Goal: Task Accomplishment & Management: Complete application form

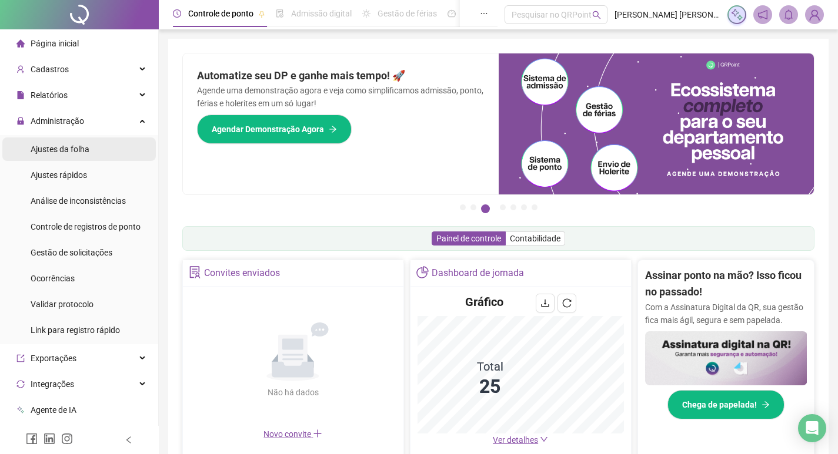
click at [62, 145] on span "Ajustes da folha" at bounding box center [60, 149] width 59 height 9
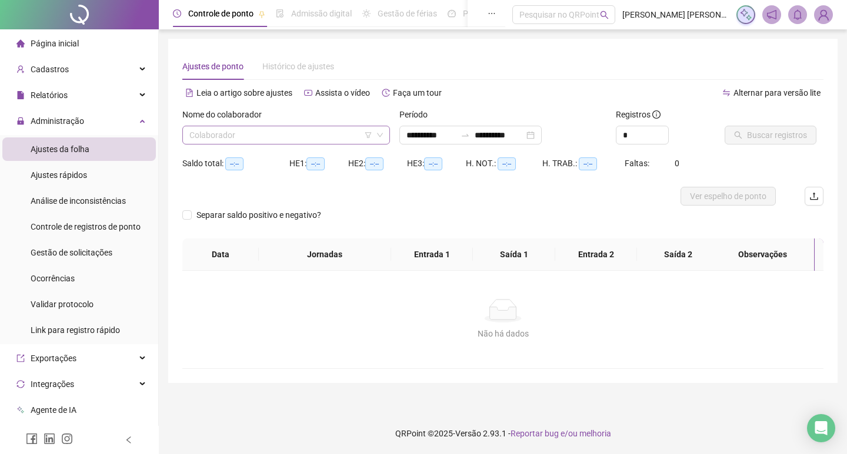
type input "**********"
click at [287, 128] on input "search" at bounding box center [280, 135] width 183 height 18
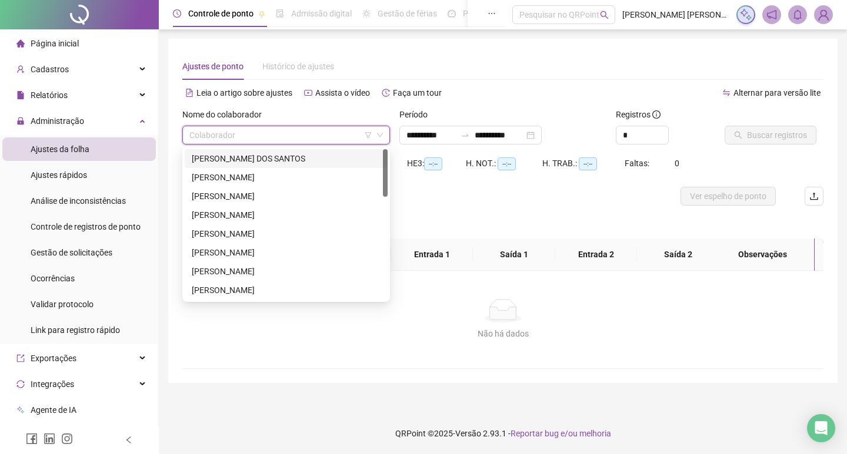
click at [283, 162] on div "[PERSON_NAME] DOS SANTOS" at bounding box center [286, 158] width 189 height 13
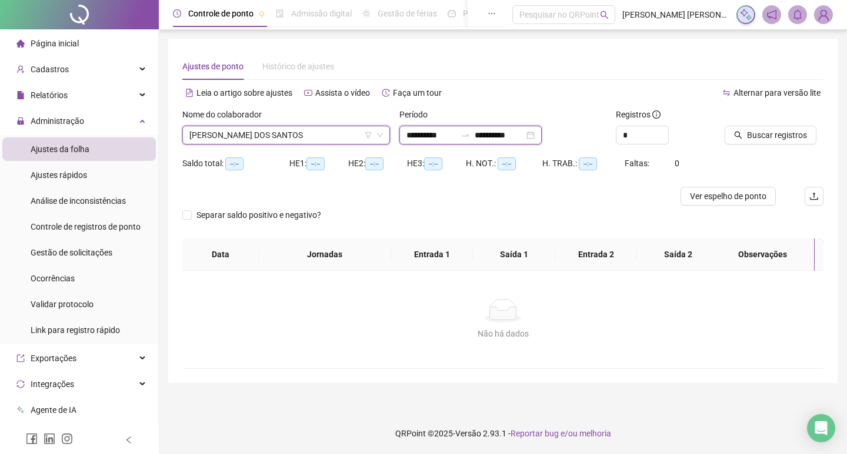
click at [433, 134] on input "**********" at bounding box center [430, 135] width 49 height 13
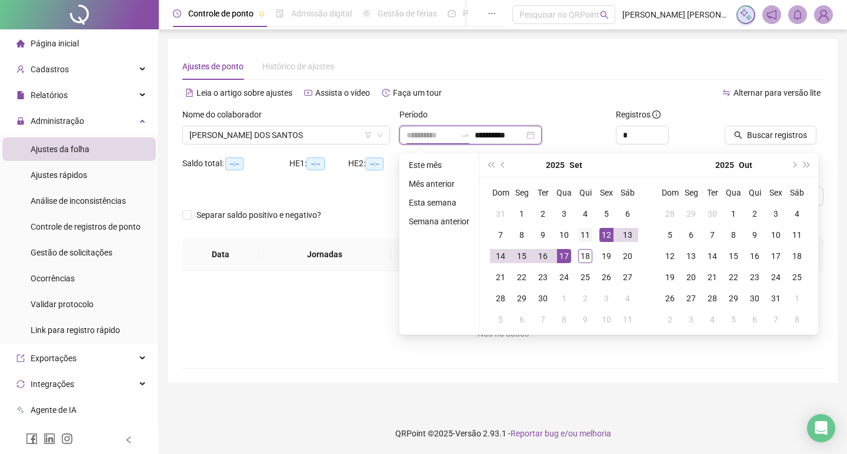
type input "**********"
click at [589, 232] on div "11" at bounding box center [585, 235] width 14 height 14
type input "**********"
click at [565, 253] on div "17" at bounding box center [564, 256] width 14 height 14
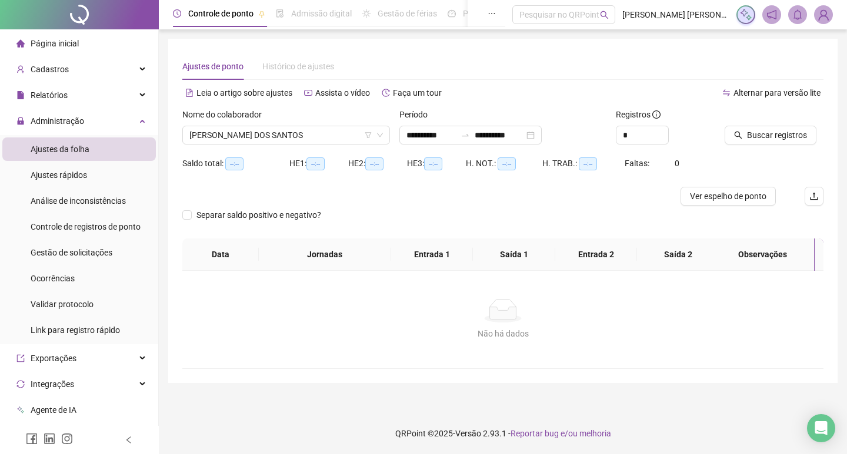
click at [769, 123] on div at bounding box center [758, 117] width 69 height 18
click at [763, 133] on span "Buscar registros" at bounding box center [777, 135] width 60 height 13
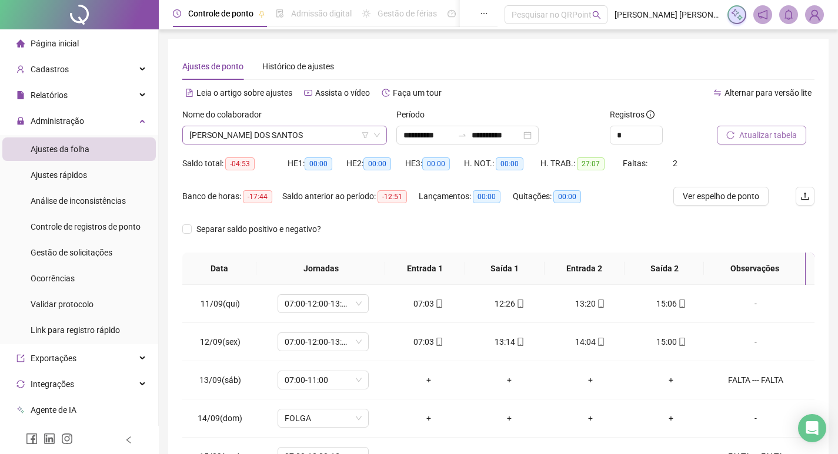
click at [293, 135] on span "[PERSON_NAME] DOS SANTOS" at bounding box center [284, 135] width 190 height 18
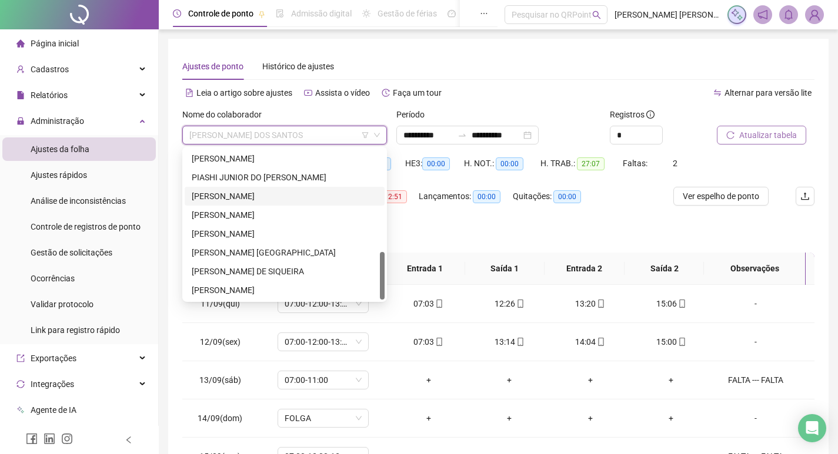
scroll to position [320, 0]
click at [255, 198] on div "[PERSON_NAME]" at bounding box center [285, 196] width 186 height 13
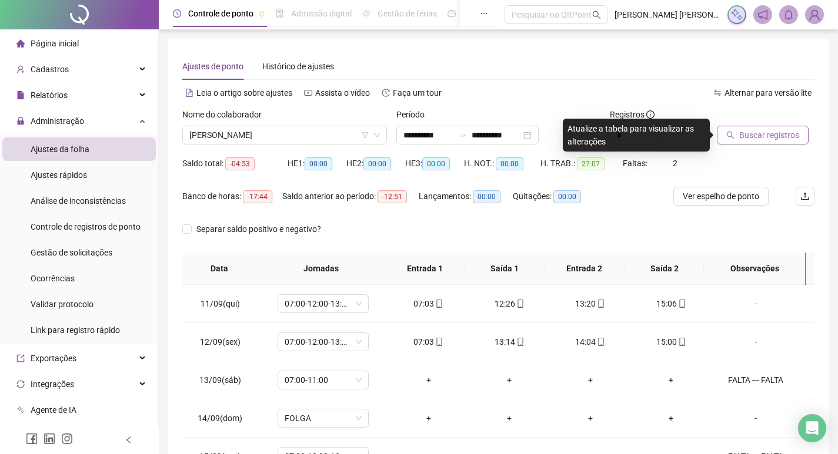
click at [743, 138] on span "Buscar registros" at bounding box center [769, 135] width 60 height 13
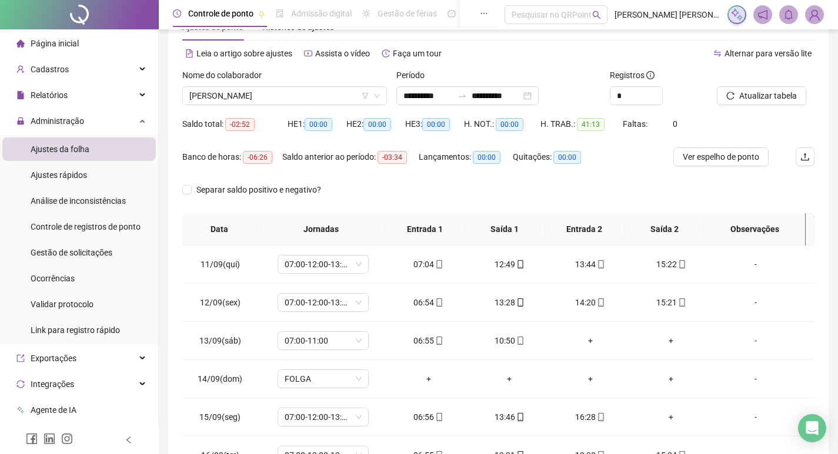
scroll to position [118, 0]
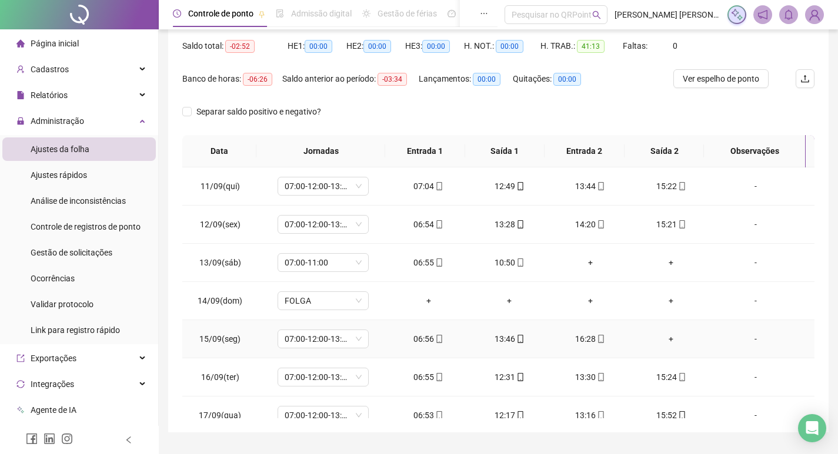
click at [664, 337] on div "+" at bounding box center [671, 339] width 62 height 13
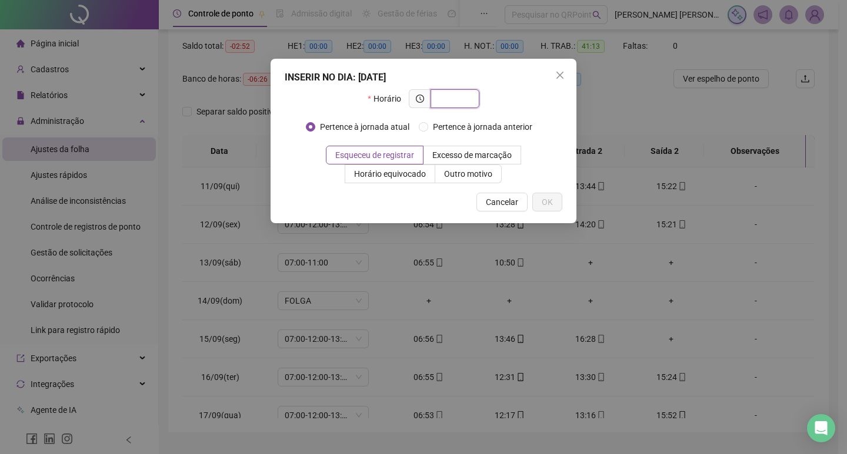
paste input "*****"
type input "*****"
click at [471, 173] on span "Outro motivo" at bounding box center [468, 173] width 48 height 9
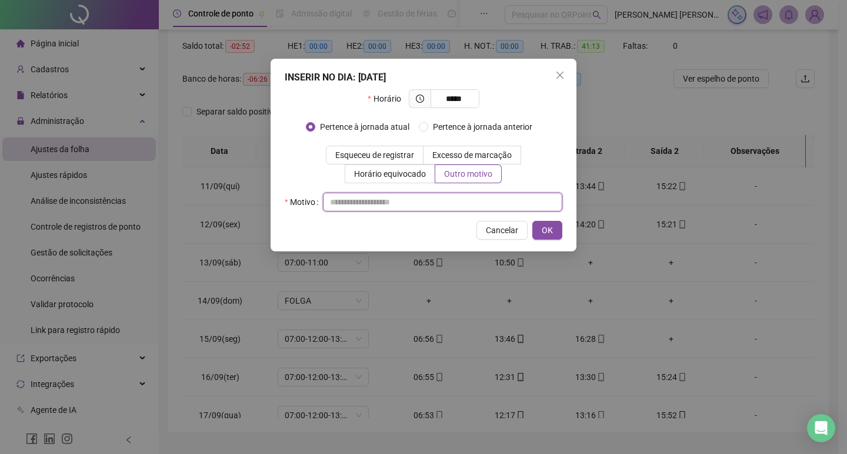
click at [475, 201] on input "text" at bounding box center [442, 202] width 239 height 19
type input "*"
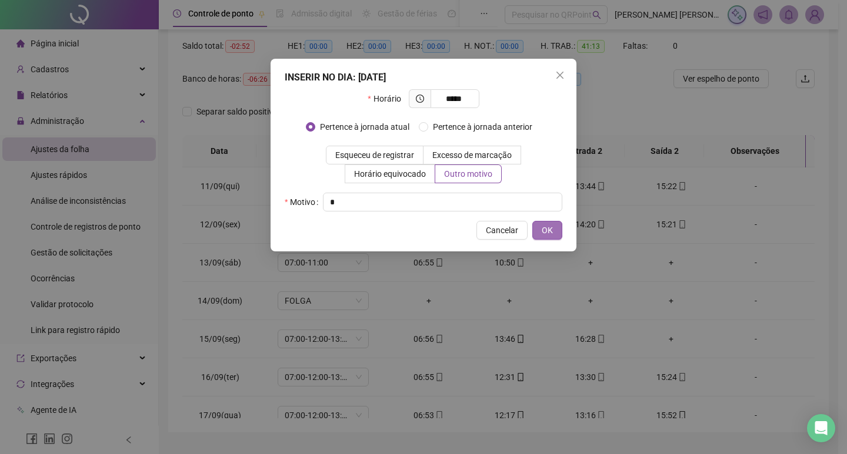
click at [549, 233] on span "OK" at bounding box center [546, 230] width 11 height 13
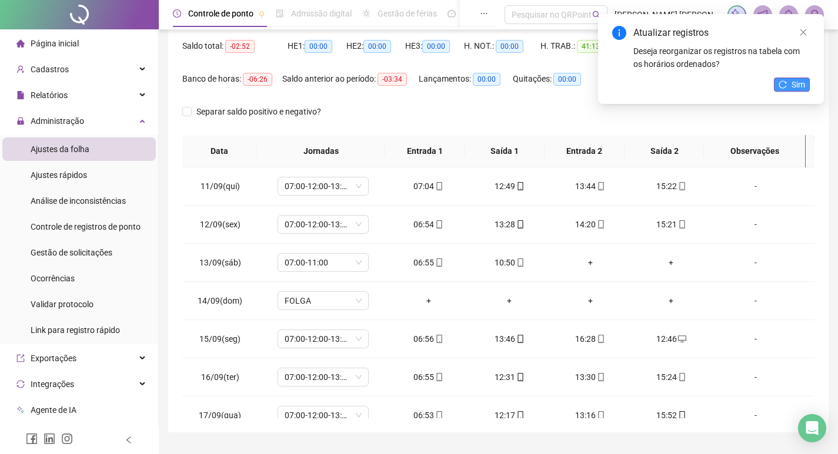
click at [791, 83] on span "Sim" at bounding box center [798, 84] width 14 height 13
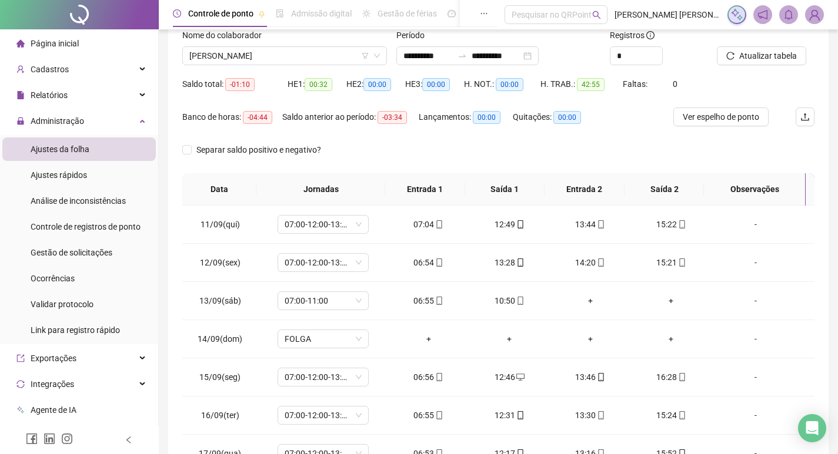
scroll to position [59, 0]
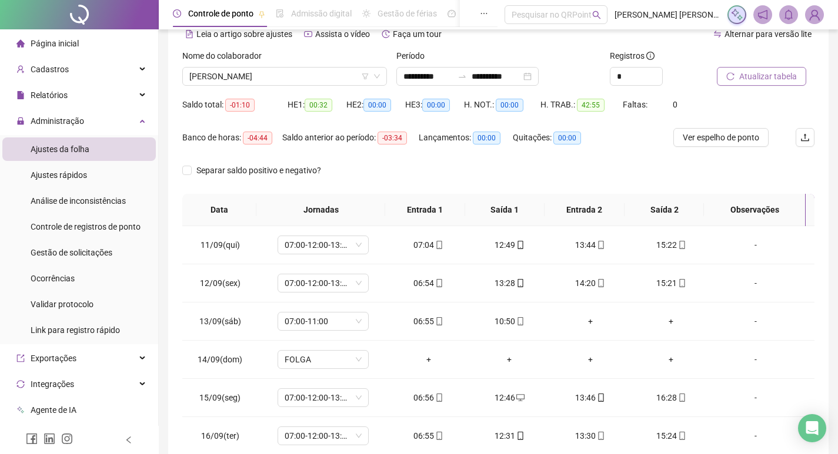
click at [761, 72] on span "Atualizar tabela" at bounding box center [768, 76] width 58 height 13
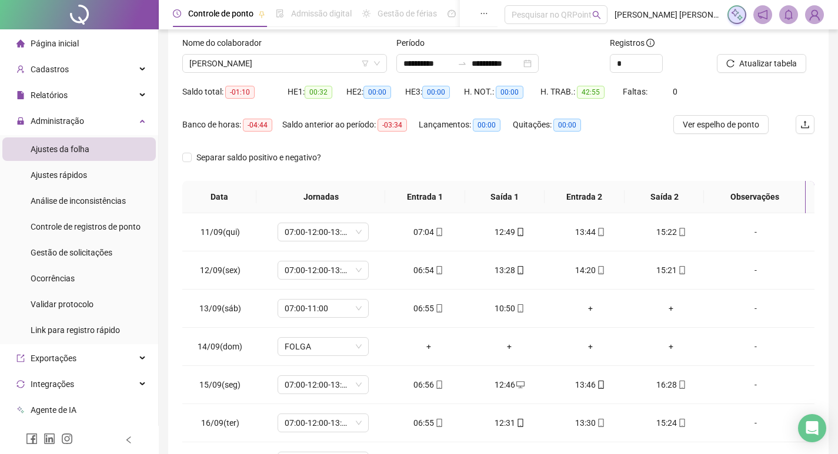
scroll to position [0, 0]
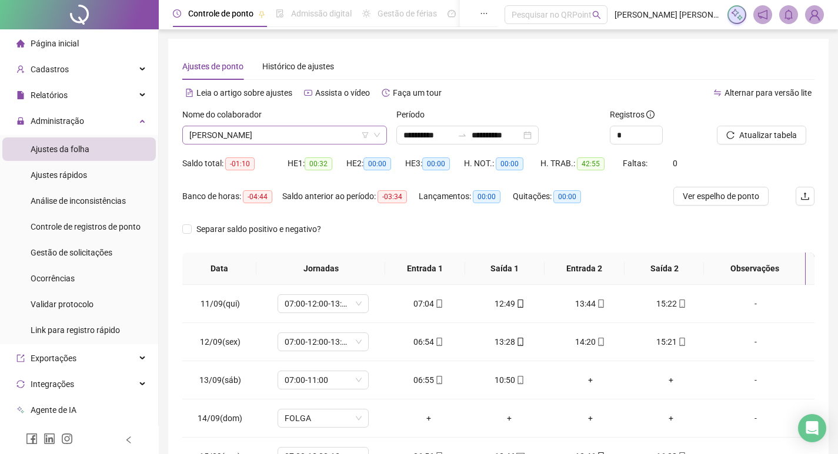
click at [276, 129] on span "[PERSON_NAME]" at bounding box center [284, 135] width 190 height 18
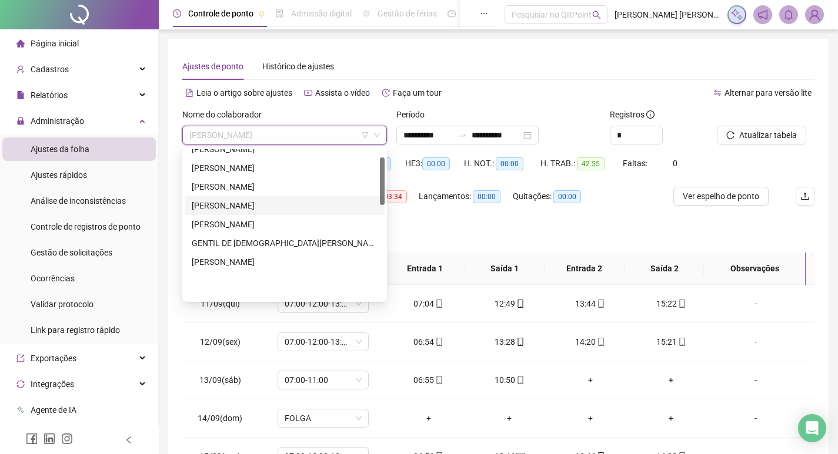
scroll to position [26, 0]
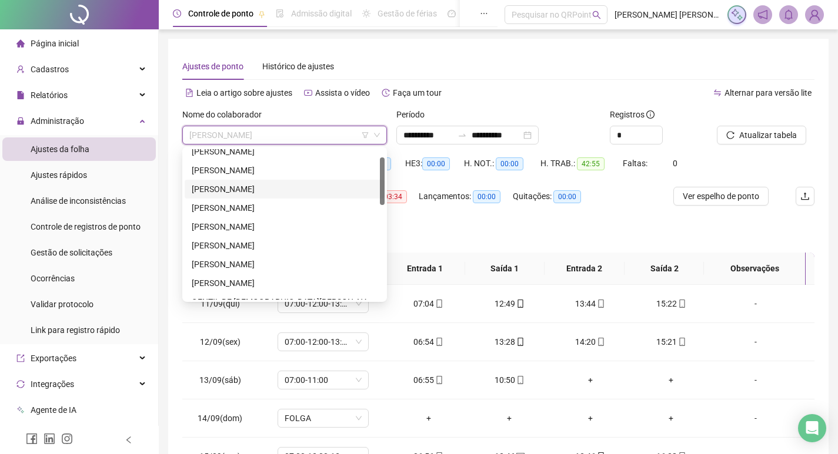
click at [265, 165] on div "[PERSON_NAME]" at bounding box center [285, 170] width 186 height 13
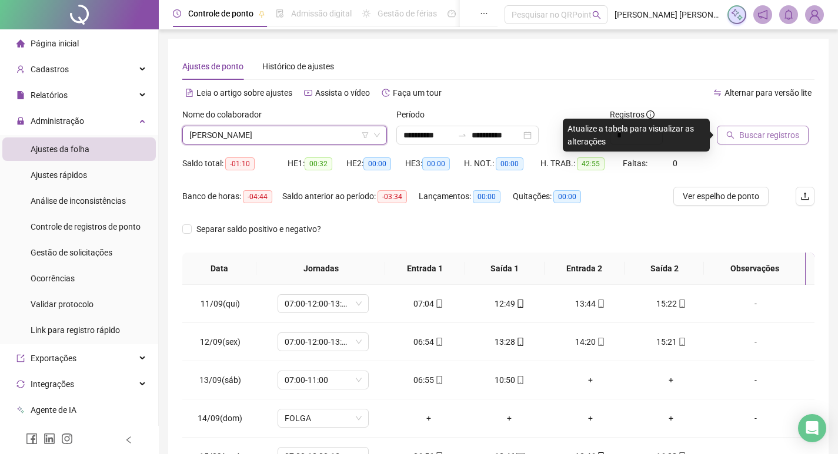
click at [758, 139] on span "Buscar registros" at bounding box center [769, 135] width 60 height 13
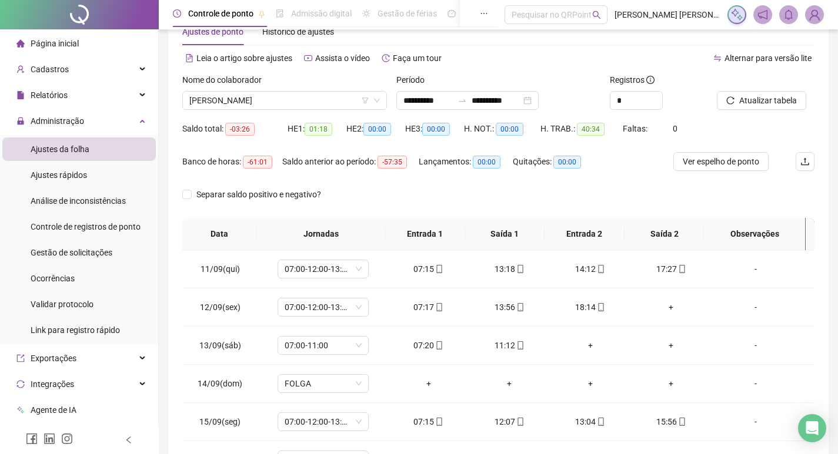
scroll to position [59, 0]
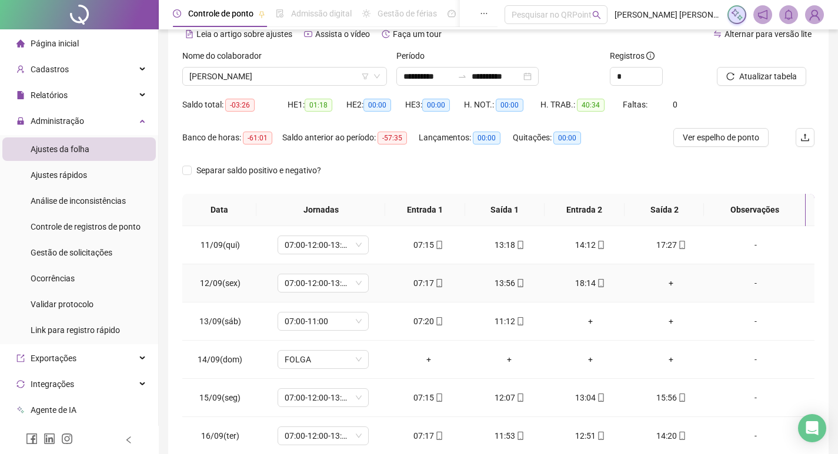
click at [666, 287] on div "+" at bounding box center [671, 283] width 62 height 13
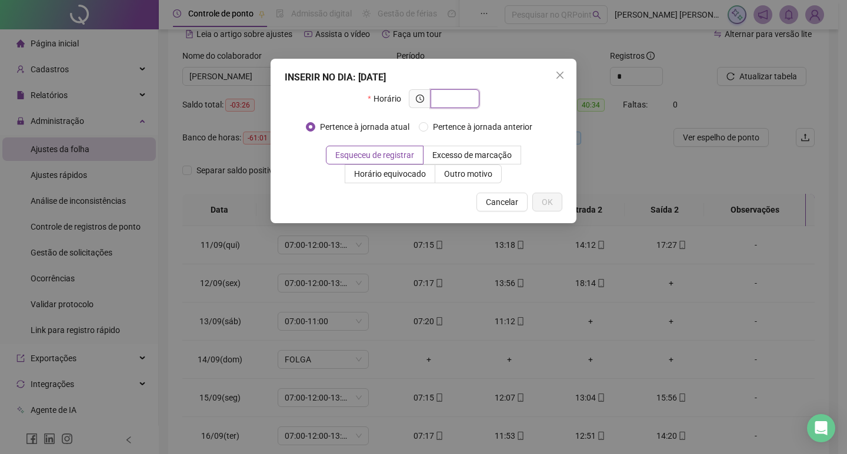
paste input "*****"
type input "*****"
click at [482, 182] on label "Outro motivo" at bounding box center [468, 174] width 66 height 19
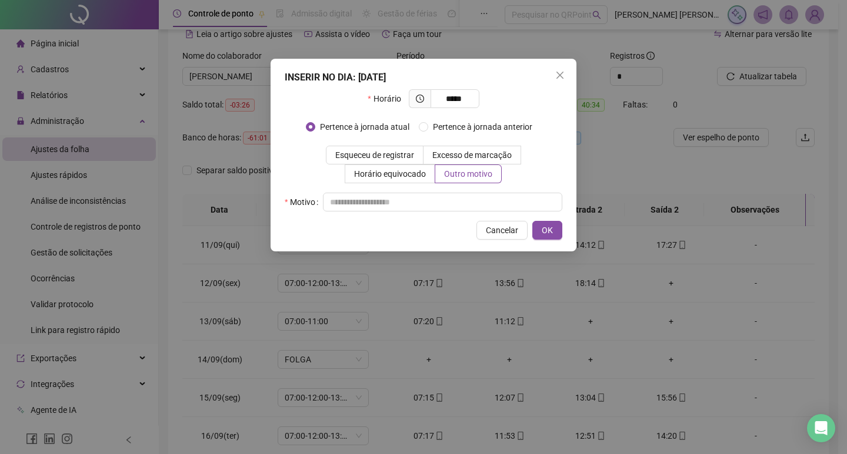
click at [471, 213] on div "INSERIR NO DIA : [DATE] Horário ***** Pertence à jornada atual Pertence à jorna…" at bounding box center [423, 155] width 306 height 193
click at [468, 208] on input "text" at bounding box center [442, 202] width 239 height 19
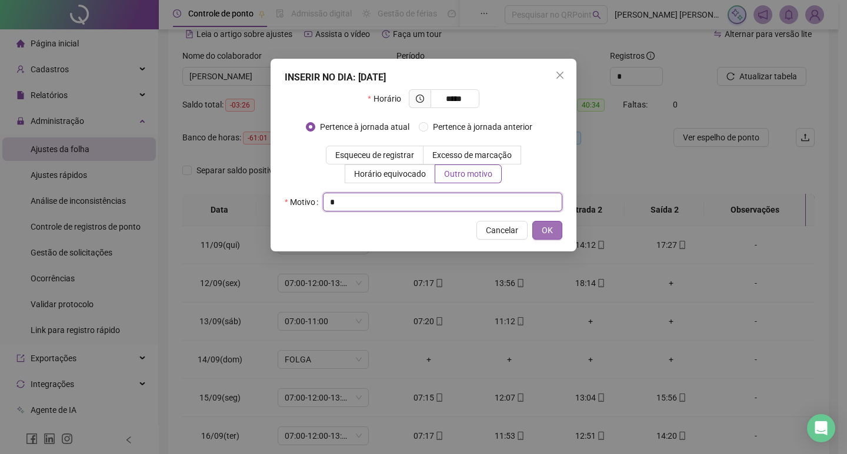
type input "*"
click at [547, 228] on span "OK" at bounding box center [546, 230] width 11 height 13
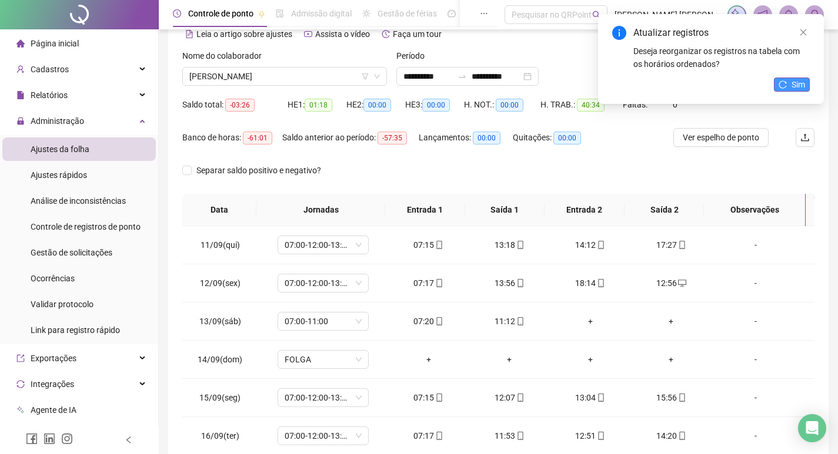
click at [800, 83] on span "Sim" at bounding box center [798, 84] width 14 height 13
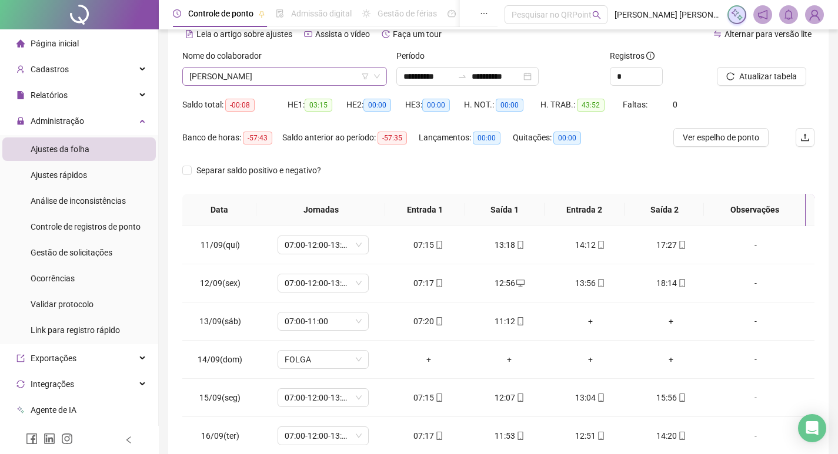
click at [241, 82] on span "[PERSON_NAME]" at bounding box center [284, 77] width 190 height 18
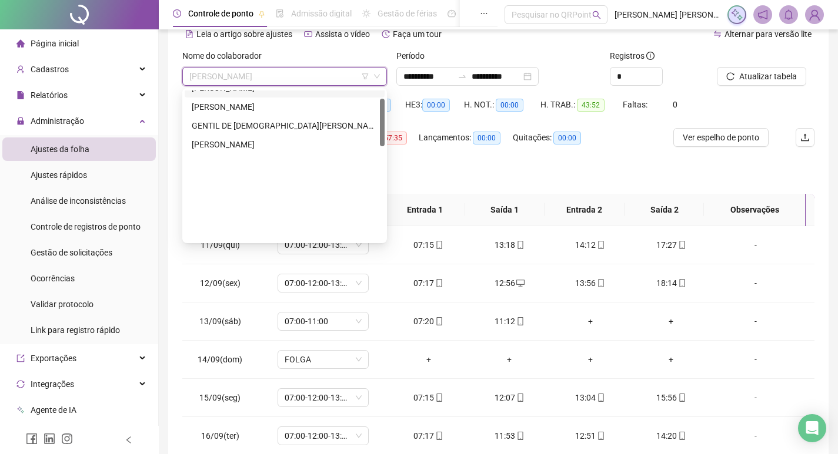
scroll to position [143, 0]
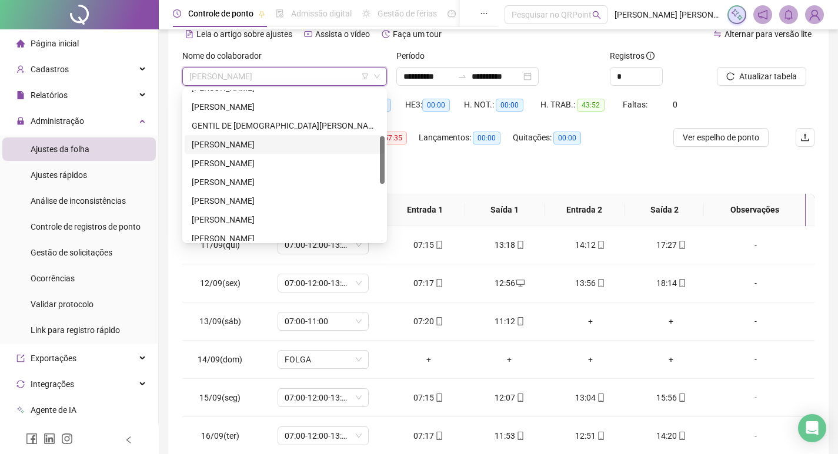
click at [251, 141] on div "[PERSON_NAME]" at bounding box center [285, 144] width 186 height 13
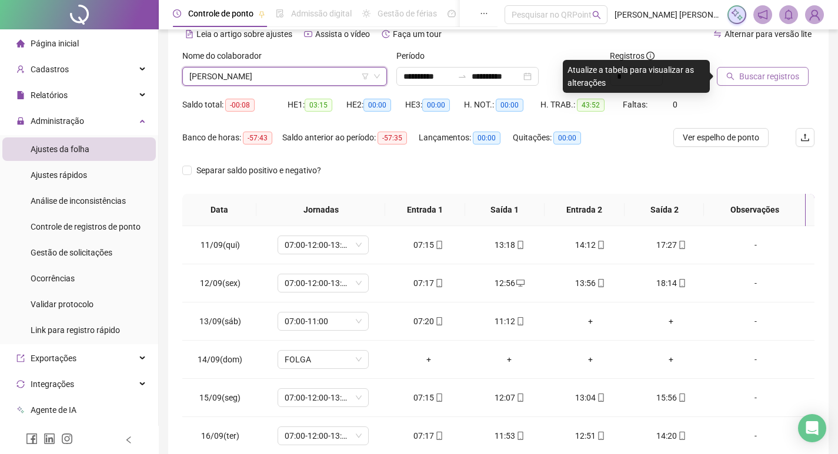
click at [762, 76] on span "Buscar registros" at bounding box center [769, 76] width 60 height 13
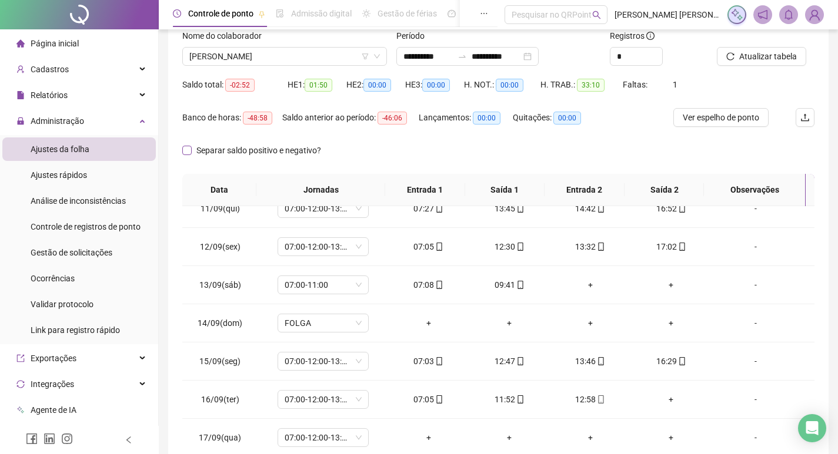
scroll to position [0, 0]
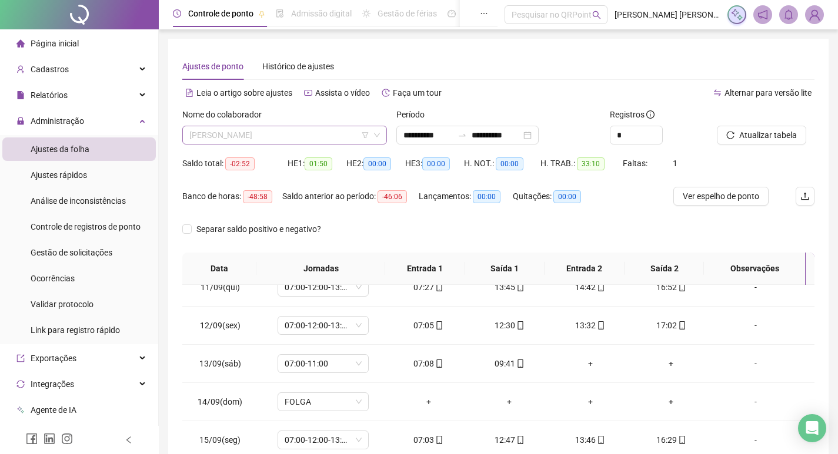
click at [291, 131] on span "[PERSON_NAME]" at bounding box center [284, 135] width 190 height 18
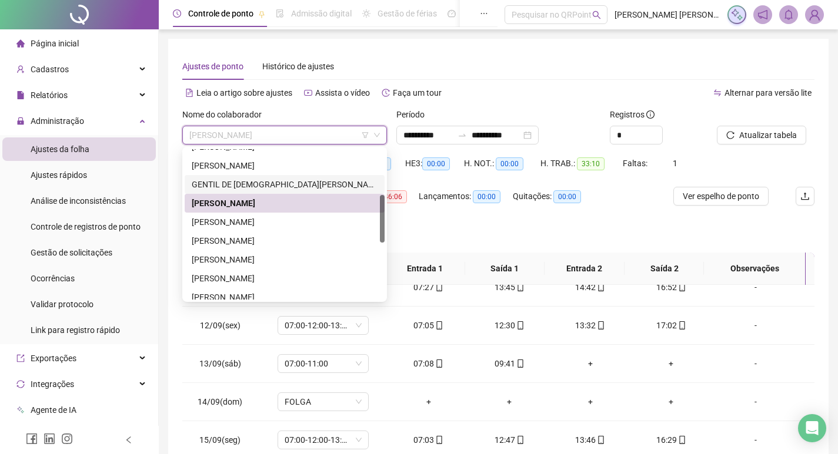
click at [260, 178] on div "GENTIL DE [DEMOGRAPHIC_DATA][PERSON_NAME]" at bounding box center [285, 184] width 186 height 13
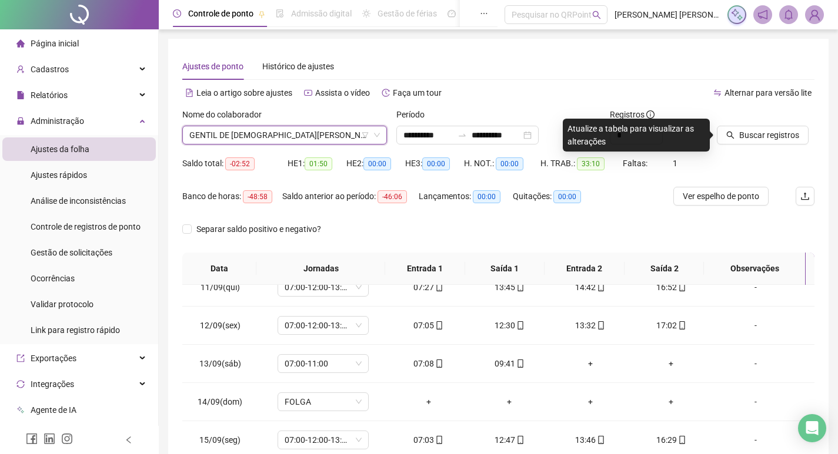
click at [759, 120] on div at bounding box center [751, 117] width 68 height 18
click at [757, 135] on span "Buscar registros" at bounding box center [769, 135] width 60 height 13
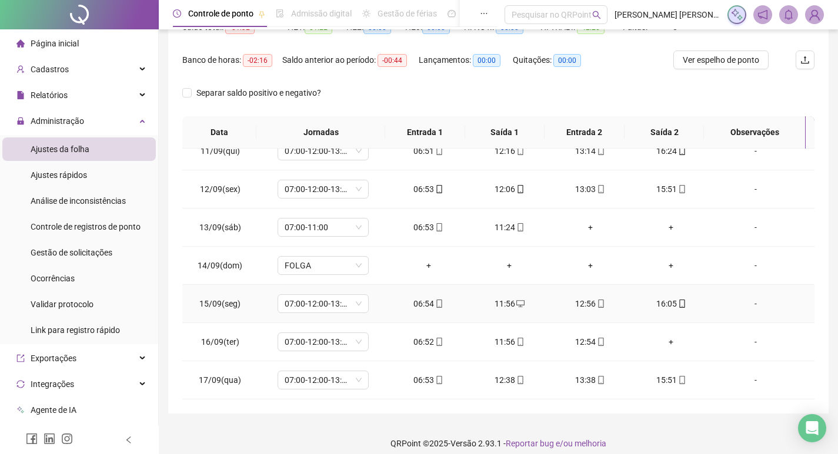
scroll to position [146, 0]
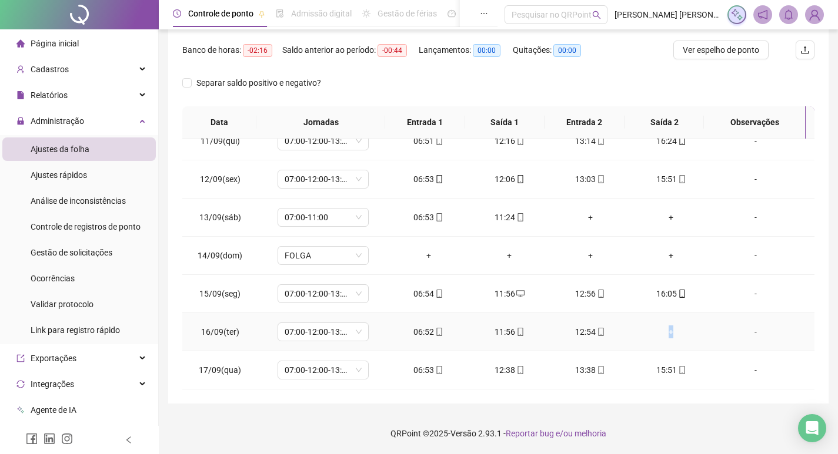
click at [665, 333] on div "+" at bounding box center [671, 332] width 62 height 13
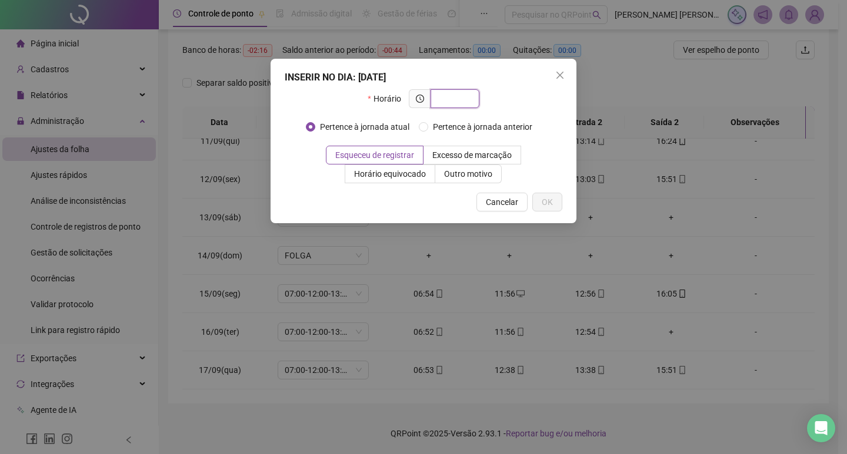
paste input "*****"
type input "*****"
click at [474, 159] on span "Excesso de marcação" at bounding box center [471, 155] width 79 height 9
click at [478, 177] on span "Outro motivo" at bounding box center [468, 173] width 48 height 9
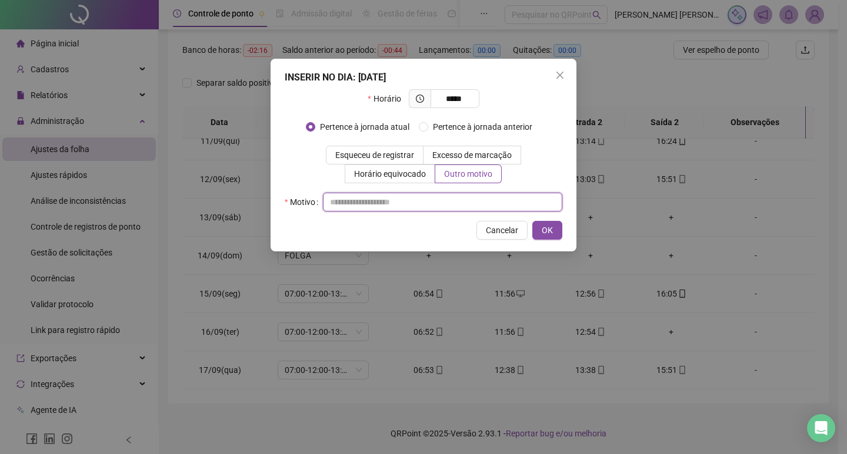
click at [480, 202] on input "text" at bounding box center [442, 202] width 239 height 19
type input "*"
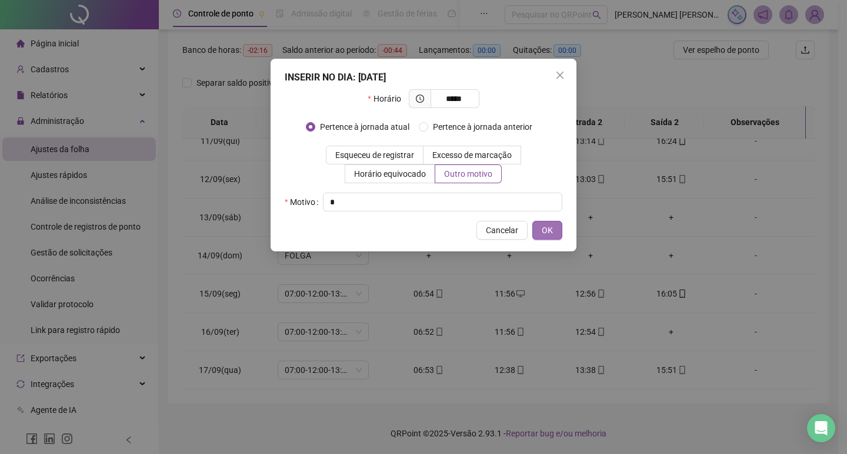
click at [548, 228] on span "OK" at bounding box center [546, 230] width 11 height 13
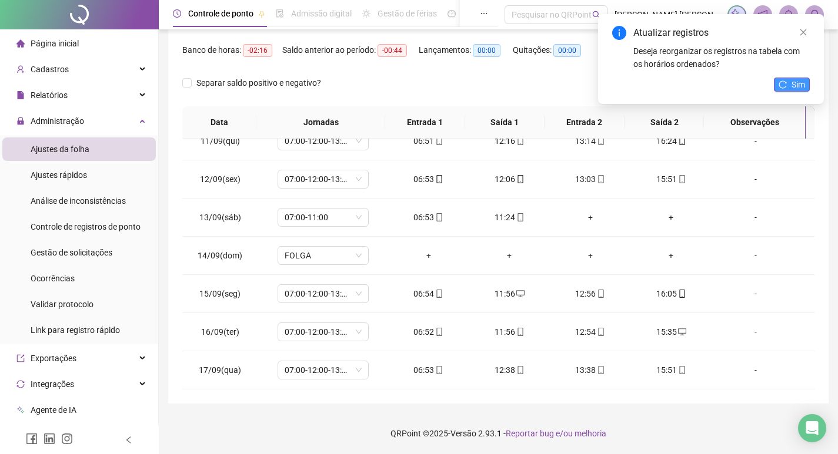
click at [791, 86] on span "Sim" at bounding box center [798, 84] width 14 height 13
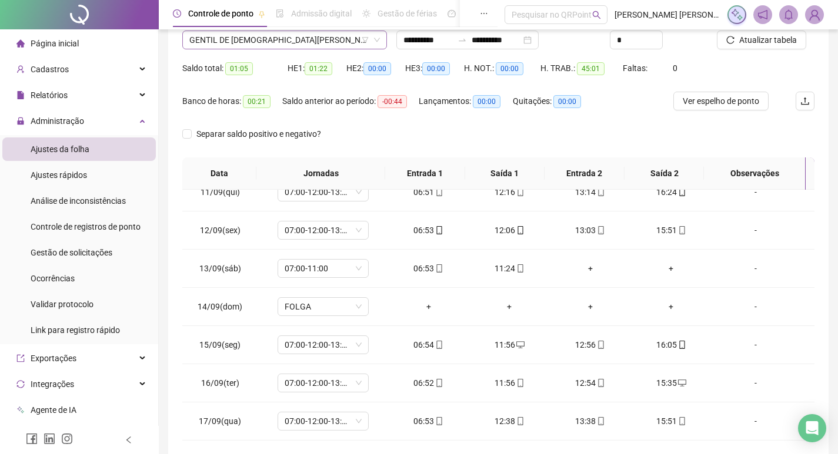
scroll to position [29, 0]
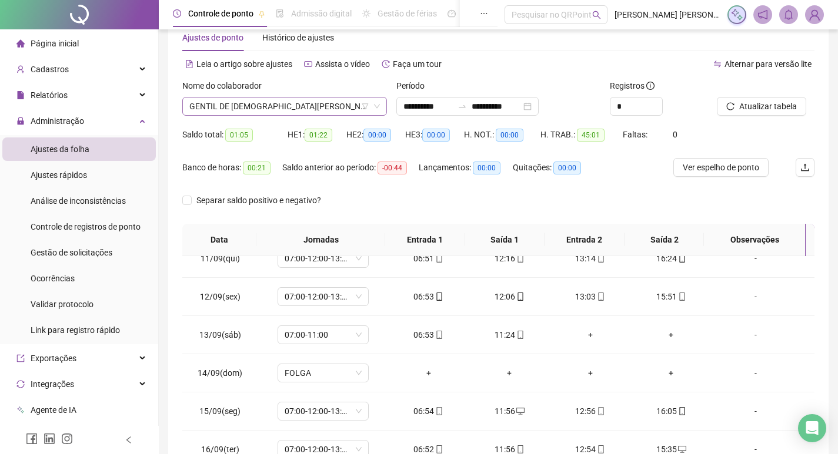
click at [274, 112] on span "GENTIL DE [DEMOGRAPHIC_DATA][PERSON_NAME]" at bounding box center [284, 107] width 190 height 18
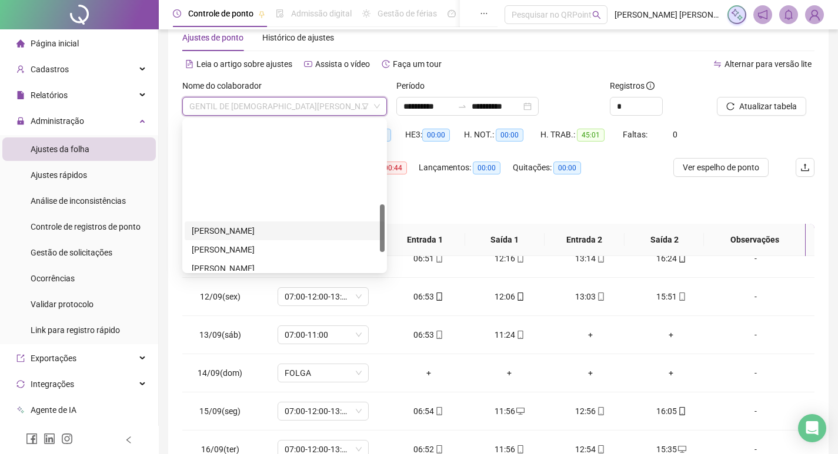
scroll to position [320, 0]
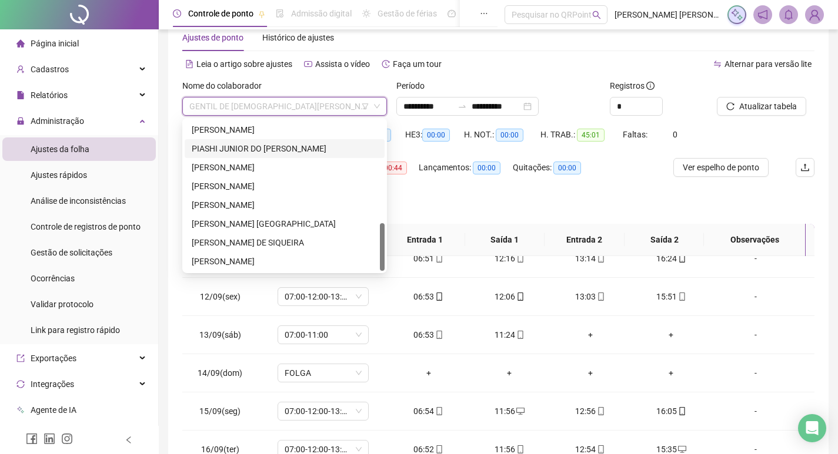
click at [262, 142] on div "PIASHI JUNIOR DO [PERSON_NAME]" at bounding box center [285, 148] width 200 height 19
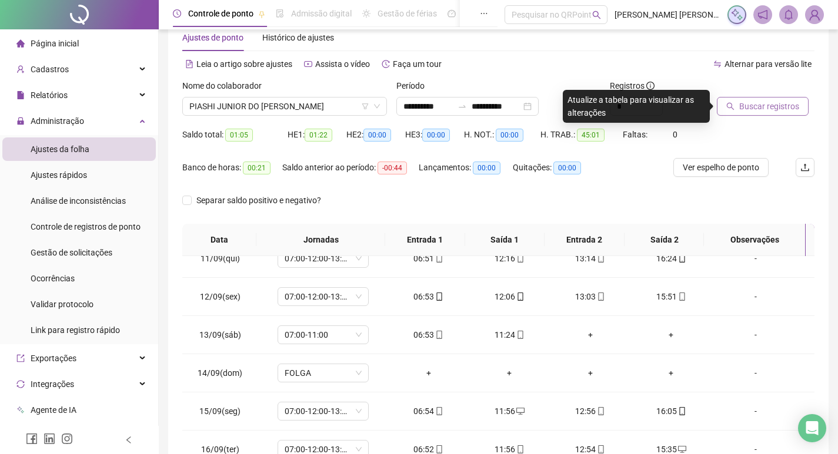
click at [790, 99] on button "Buscar registros" at bounding box center [763, 106] width 92 height 19
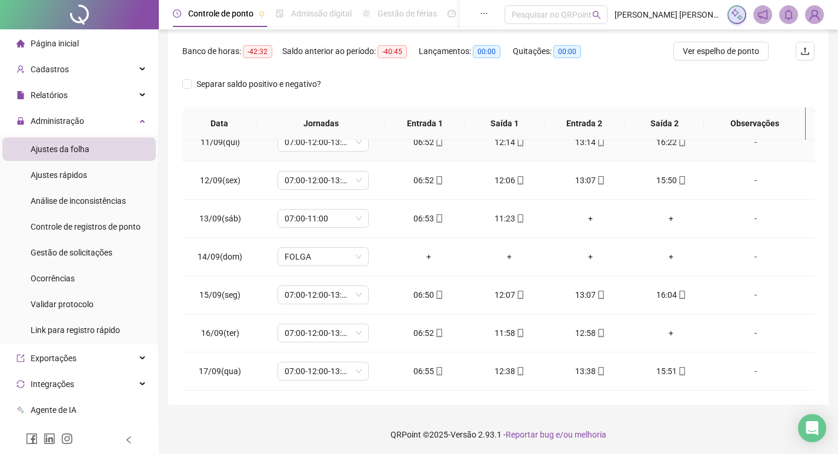
scroll to position [146, 0]
click at [668, 337] on div "+" at bounding box center [671, 332] width 62 height 13
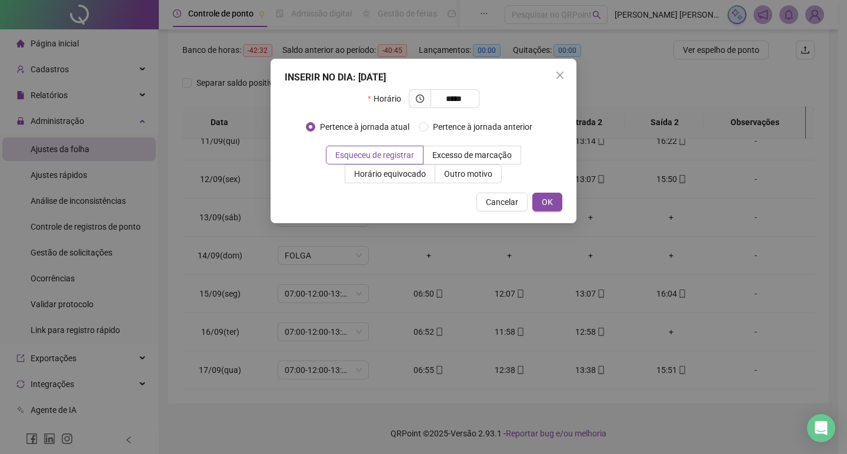
type input "*****"
click at [482, 188] on div "INSERIR NO DIA : [DATE] Horário ***** Pertence à jornada atual Pertence à jorna…" at bounding box center [423, 141] width 306 height 165
click at [485, 179] on span "Outro motivo" at bounding box center [468, 173] width 48 height 9
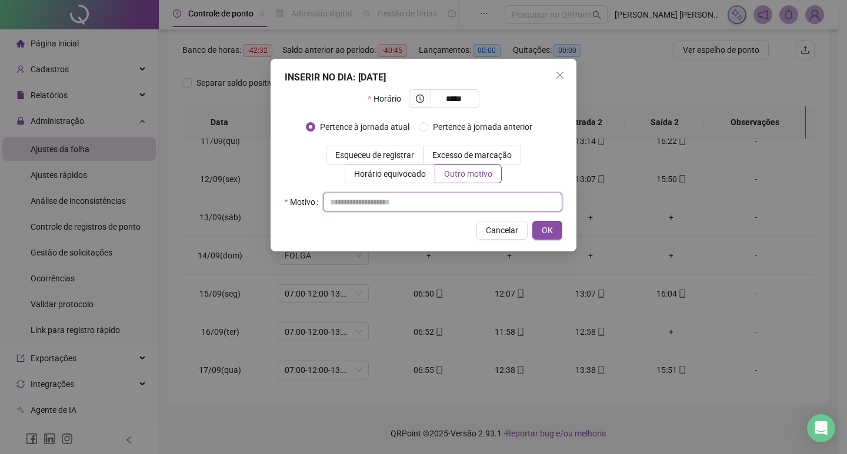
click at [493, 203] on input "text" at bounding box center [442, 202] width 239 height 19
type input "*"
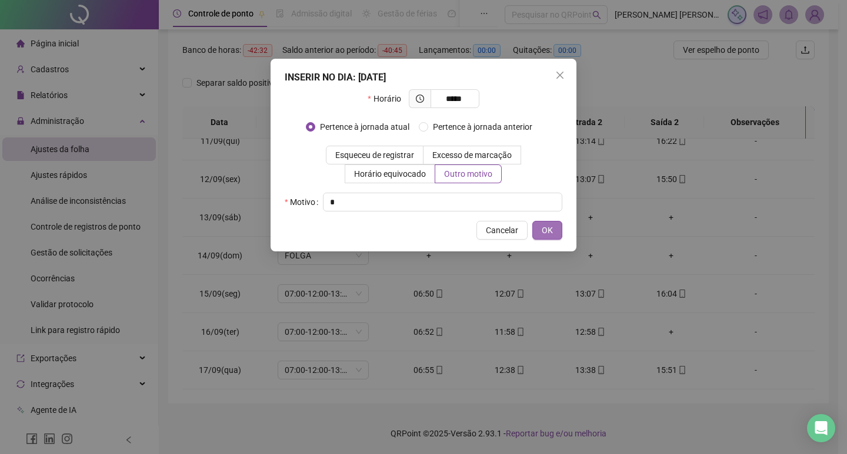
click at [552, 232] on span "OK" at bounding box center [546, 230] width 11 height 13
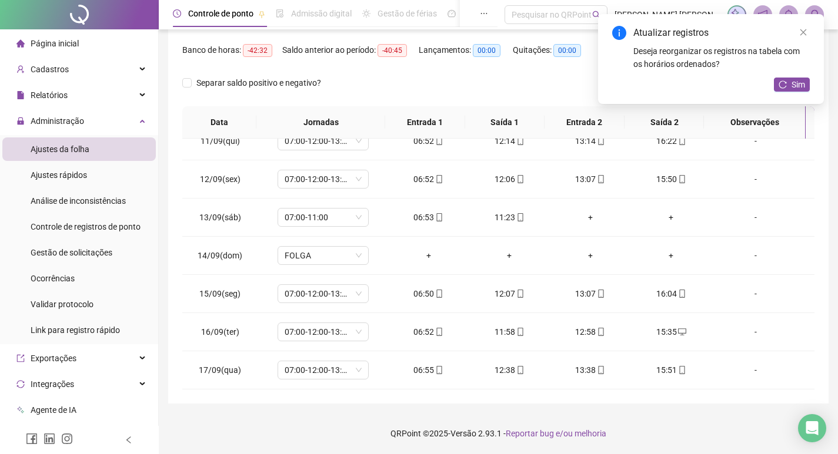
scroll to position [88, 0]
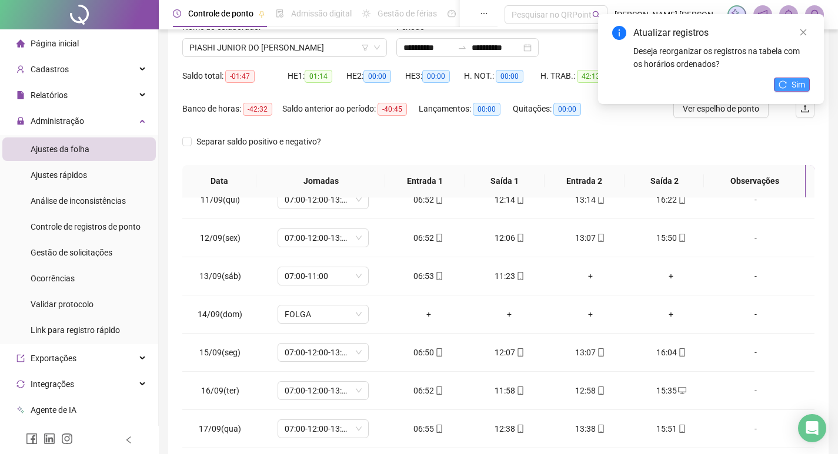
click at [788, 85] on button "Sim" at bounding box center [792, 85] width 36 height 14
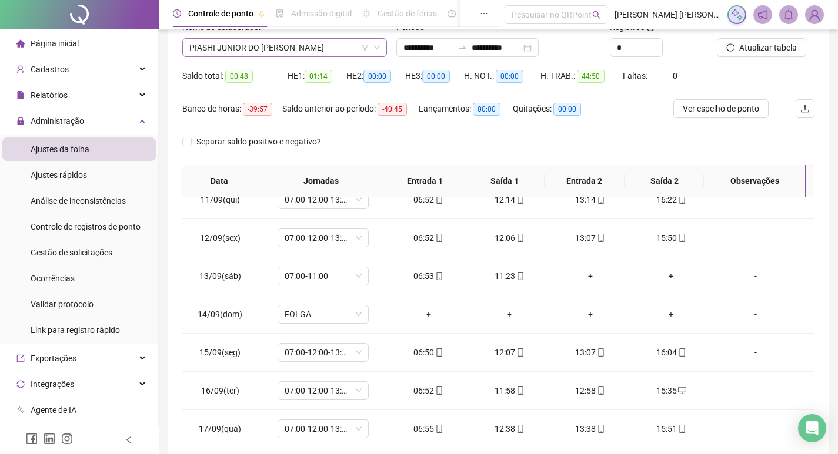
click at [280, 46] on span "PIASHI JUNIOR DO [PERSON_NAME]" at bounding box center [284, 48] width 190 height 18
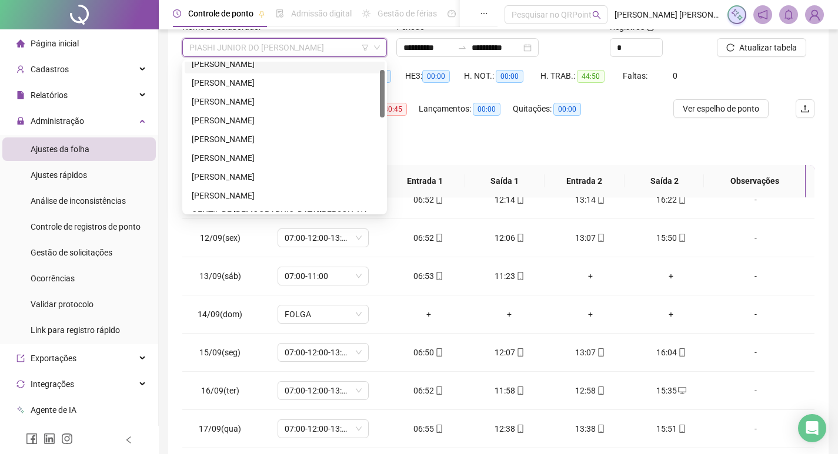
scroll to position [0, 0]
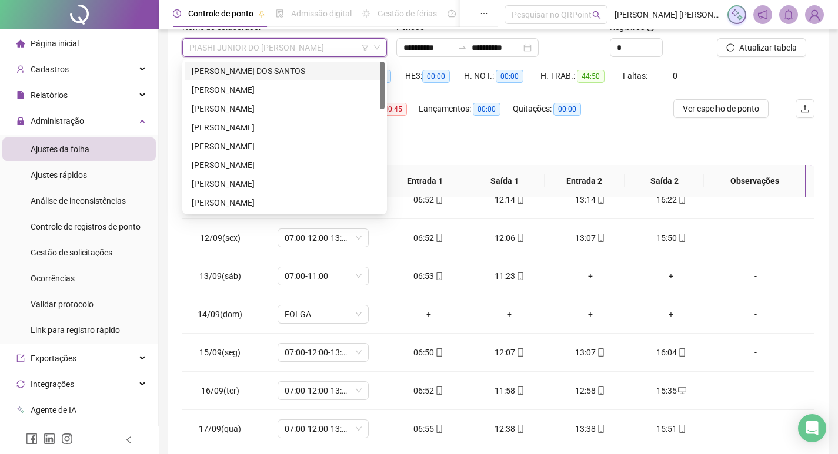
click at [283, 71] on div "[PERSON_NAME] DOS SANTOS" at bounding box center [285, 71] width 186 height 13
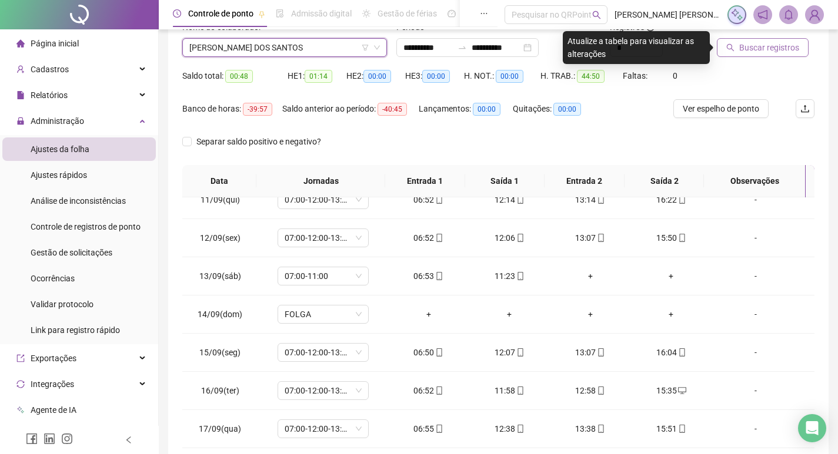
click at [774, 40] on button "Buscar registros" at bounding box center [763, 47] width 92 height 19
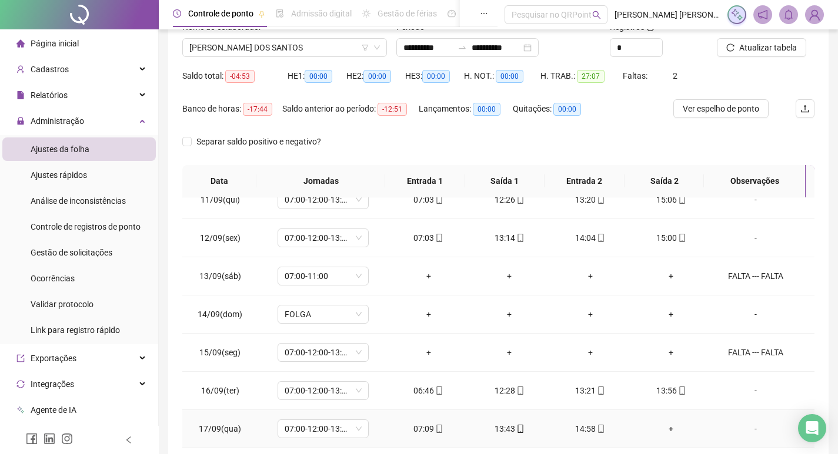
click at [666, 428] on div "+" at bounding box center [671, 429] width 62 height 13
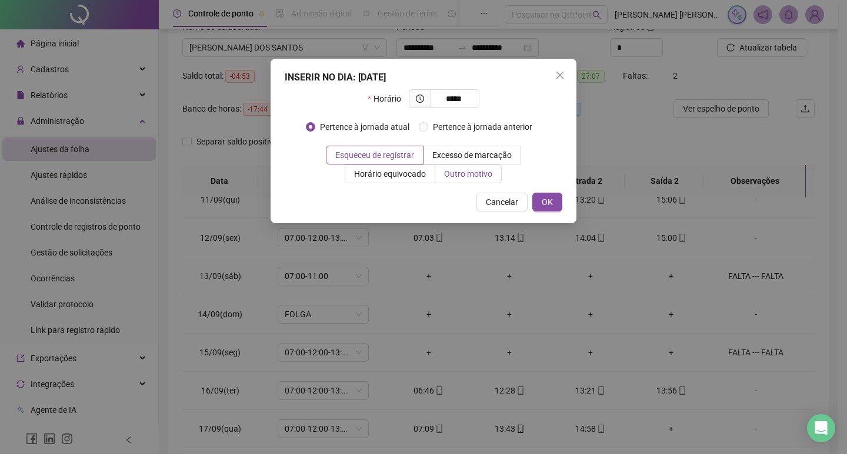
type input "*****"
click at [476, 179] on span "Outro motivo" at bounding box center [468, 173] width 48 height 9
click at [483, 176] on span "Outro motivo" at bounding box center [468, 173] width 48 height 9
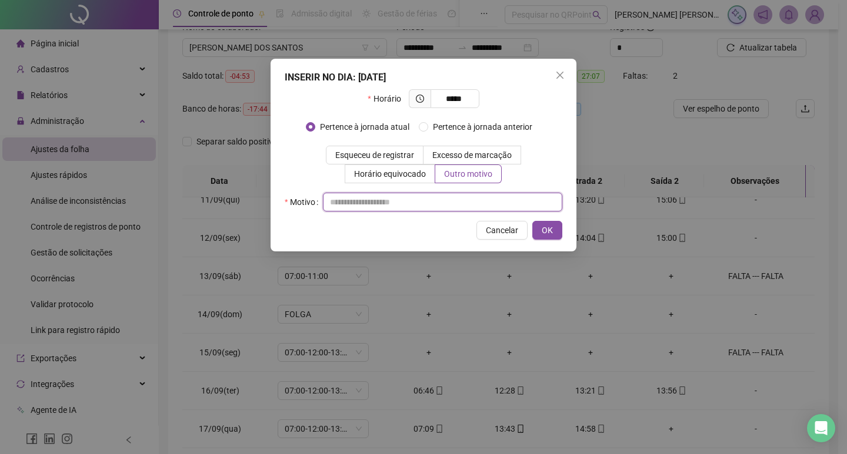
click at [486, 200] on input "text" at bounding box center [442, 202] width 239 height 19
type input "*"
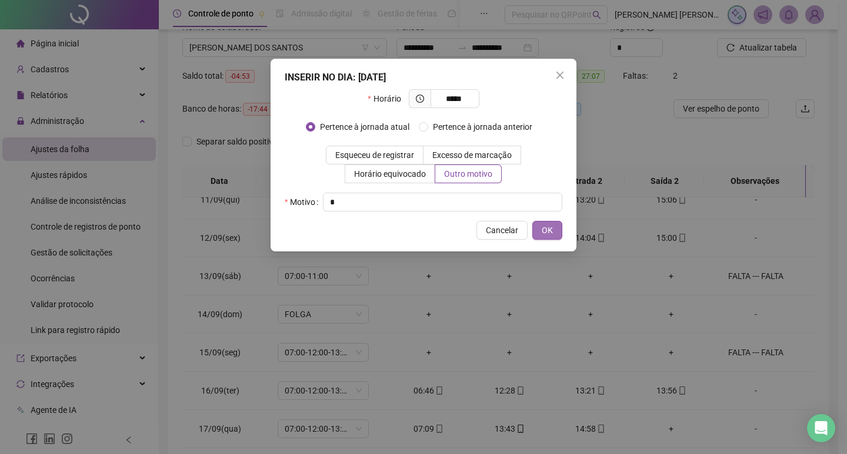
click at [550, 234] on span "OK" at bounding box center [546, 230] width 11 height 13
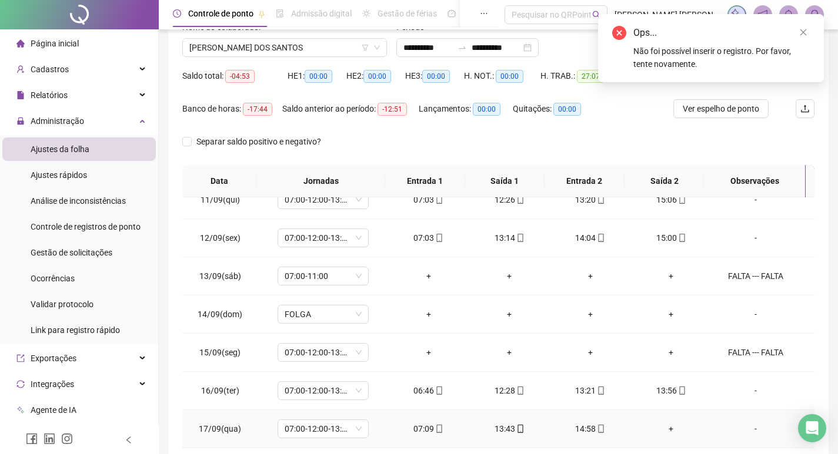
click at [665, 430] on div "+" at bounding box center [671, 429] width 62 height 13
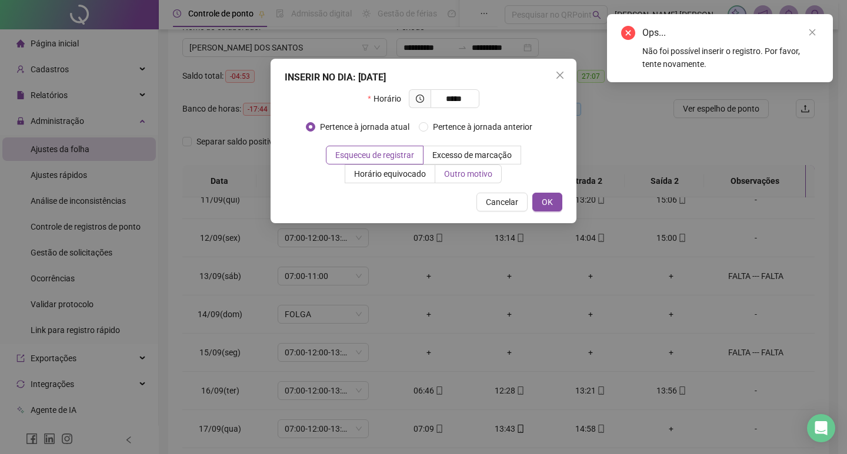
type input "*****"
click at [479, 168] on label "Outro motivo" at bounding box center [468, 174] width 66 height 19
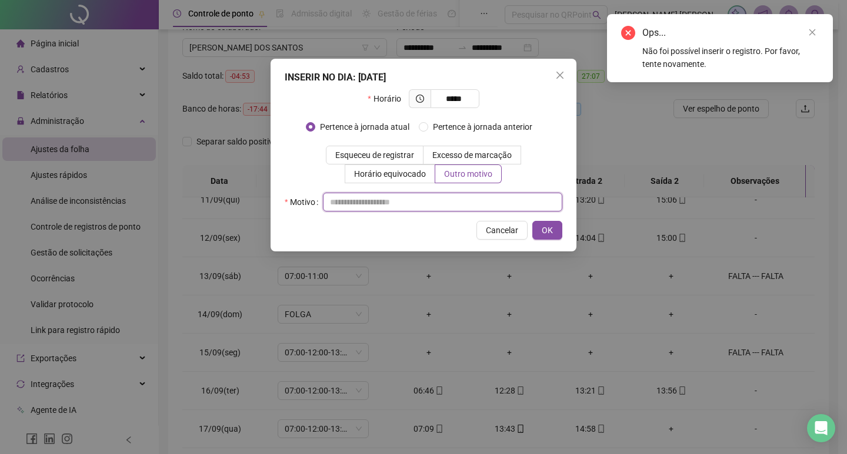
click at [483, 203] on input "text" at bounding box center [442, 202] width 239 height 19
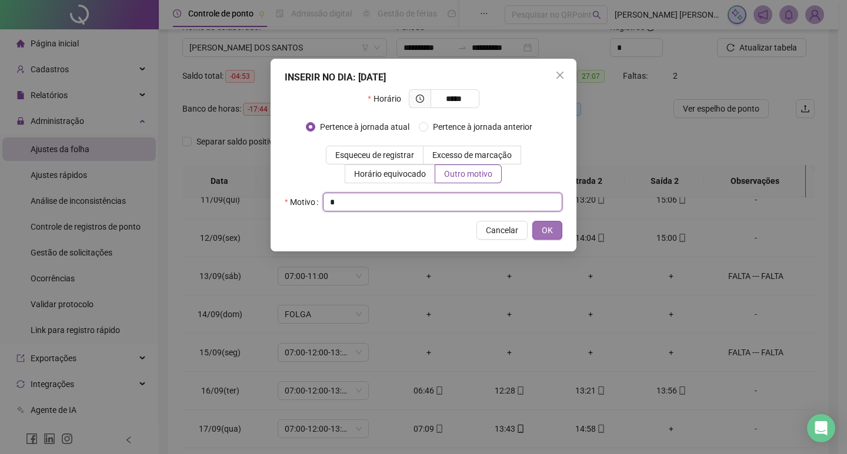
type input "*"
click at [546, 231] on span "OK" at bounding box center [546, 230] width 11 height 13
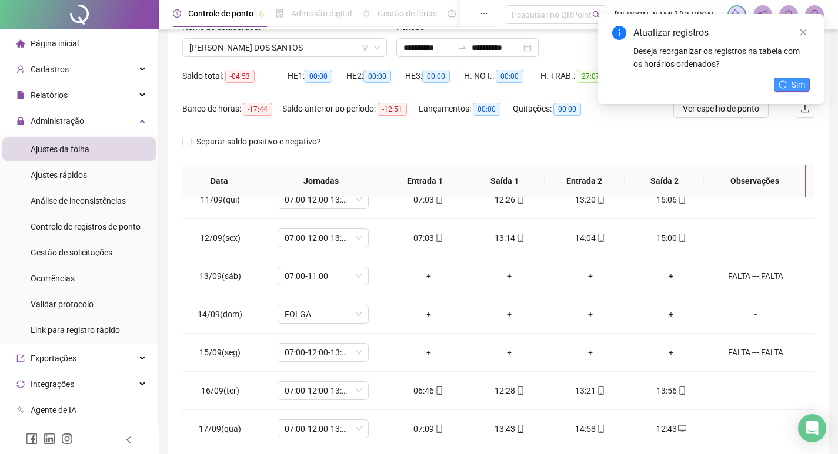
click at [792, 83] on span "Sim" at bounding box center [798, 84] width 14 height 13
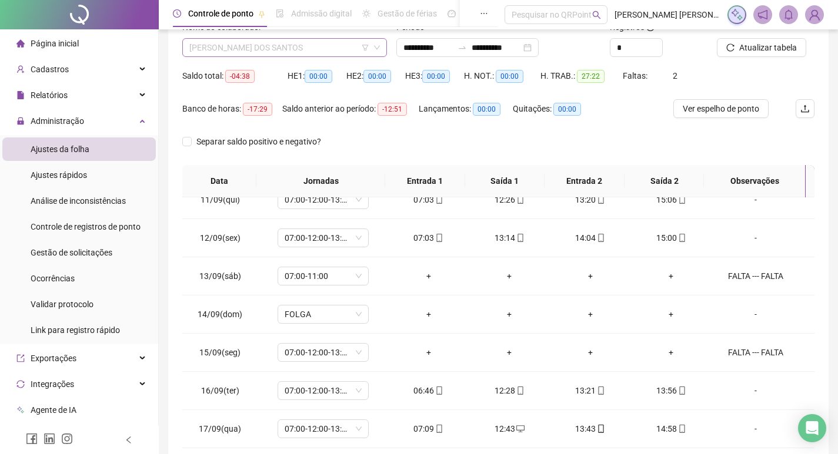
click at [269, 48] on span "[PERSON_NAME] DOS SANTOS" at bounding box center [284, 48] width 190 height 18
click at [258, 35] on div "Nome do colaborador" at bounding box center [284, 30] width 205 height 18
click at [256, 43] on span "[PERSON_NAME] DOS SANTOS" at bounding box center [284, 48] width 190 height 18
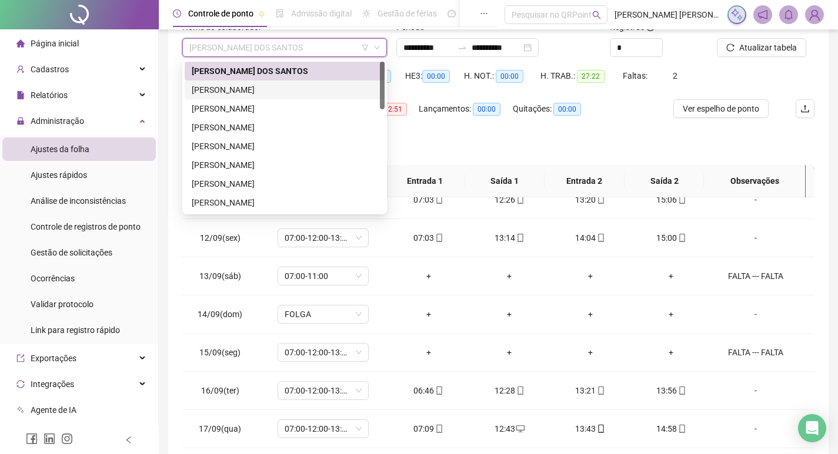
click at [258, 85] on div "[PERSON_NAME]" at bounding box center [285, 89] width 186 height 13
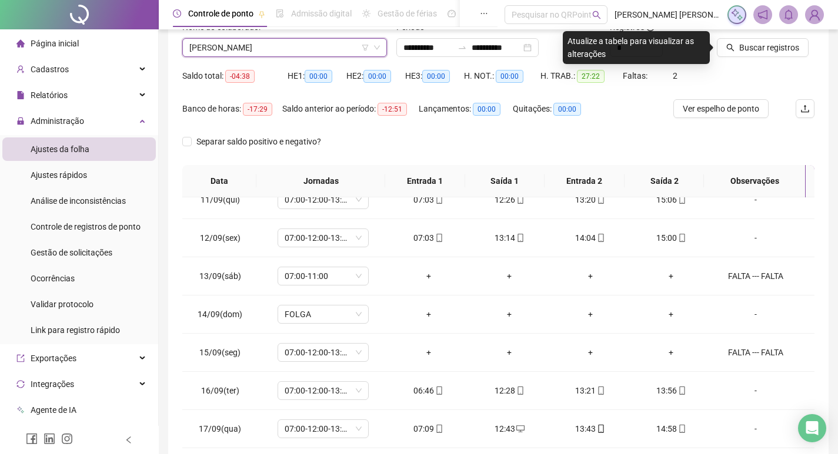
click at [774, 59] on div "Buscar registros" at bounding box center [765, 44] width 107 height 46
click at [770, 42] on span "Buscar registros" at bounding box center [769, 47] width 60 height 13
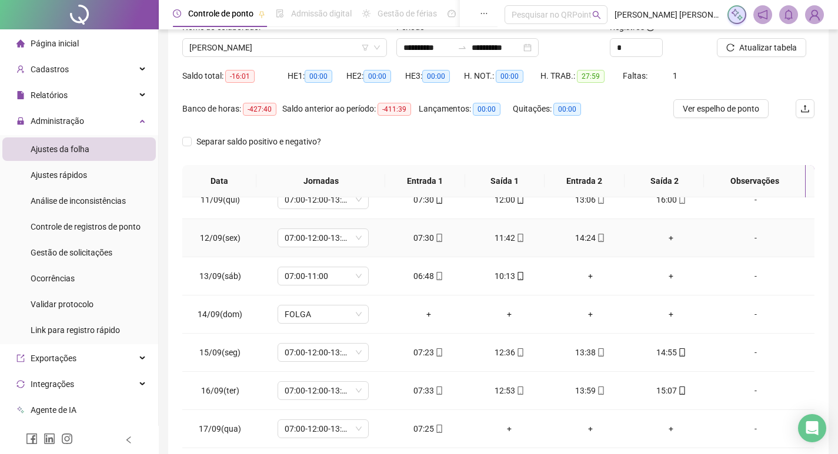
click at [661, 238] on div "+" at bounding box center [671, 238] width 62 height 13
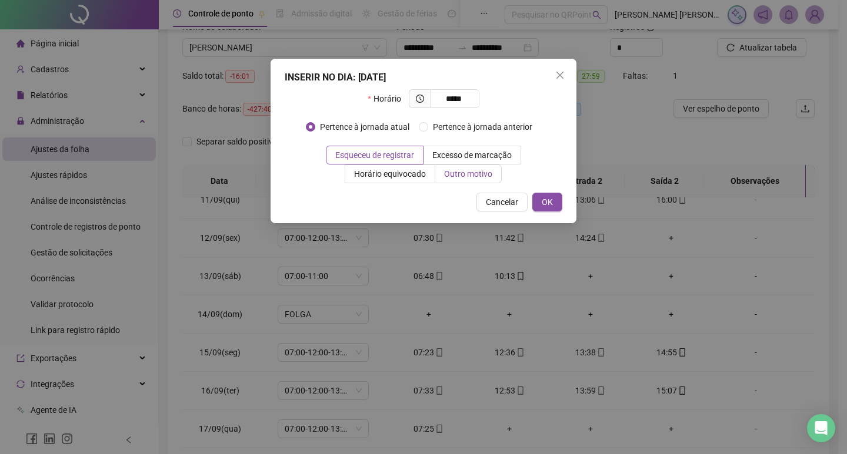
type input "*****"
click at [469, 166] on label "Outro motivo" at bounding box center [468, 174] width 66 height 19
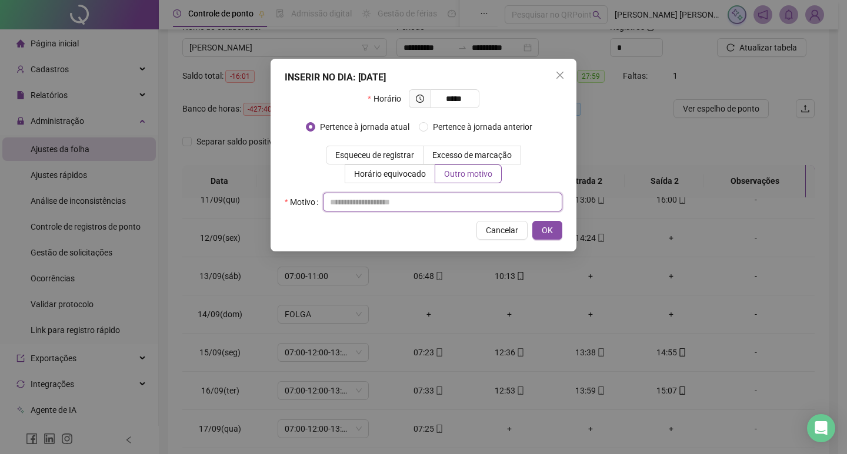
click at [477, 204] on input "text" at bounding box center [442, 202] width 239 height 19
type input "*"
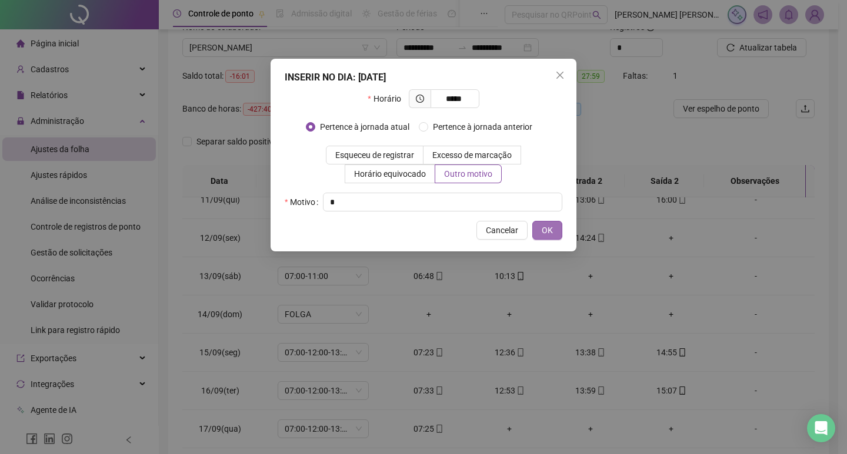
click at [547, 229] on span "OK" at bounding box center [546, 230] width 11 height 13
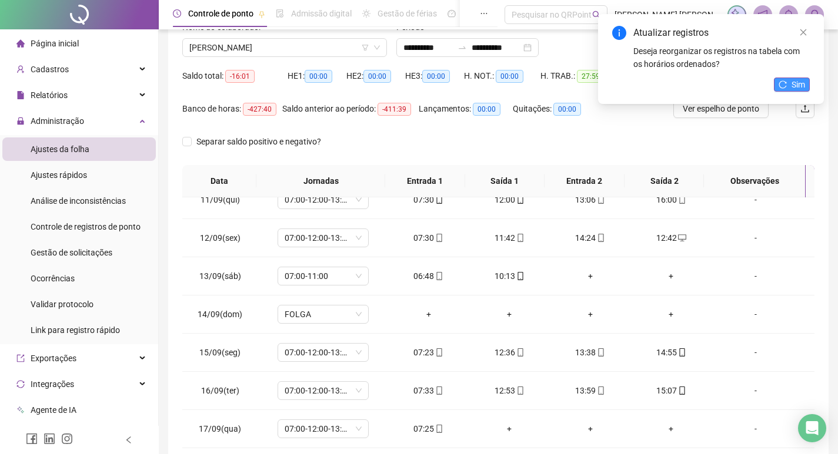
click at [784, 82] on icon "reload" at bounding box center [782, 85] width 8 height 8
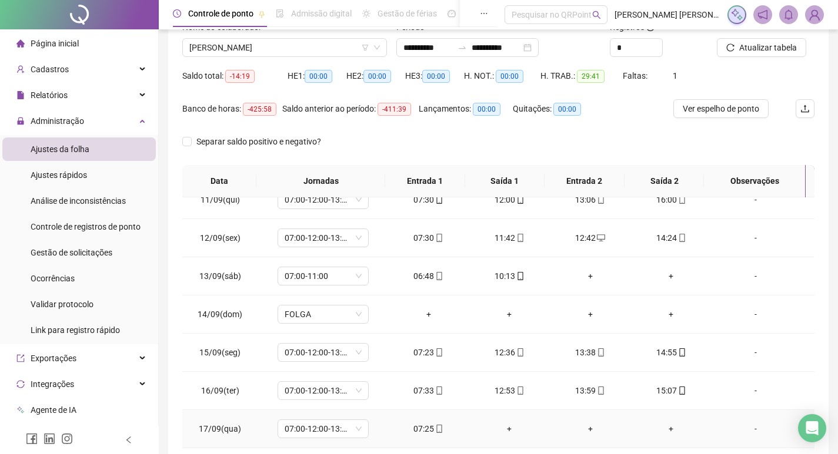
click at [507, 433] on div "+" at bounding box center [509, 429] width 62 height 13
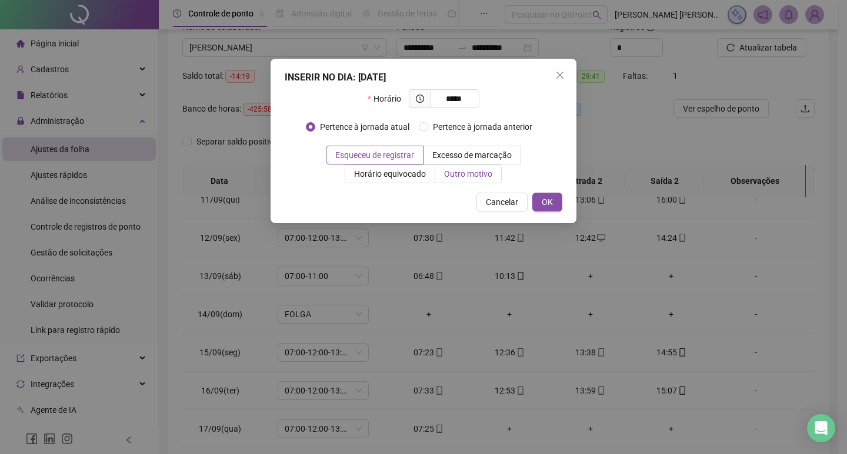
type input "*****"
click at [456, 172] on span "Outro motivo" at bounding box center [468, 173] width 48 height 9
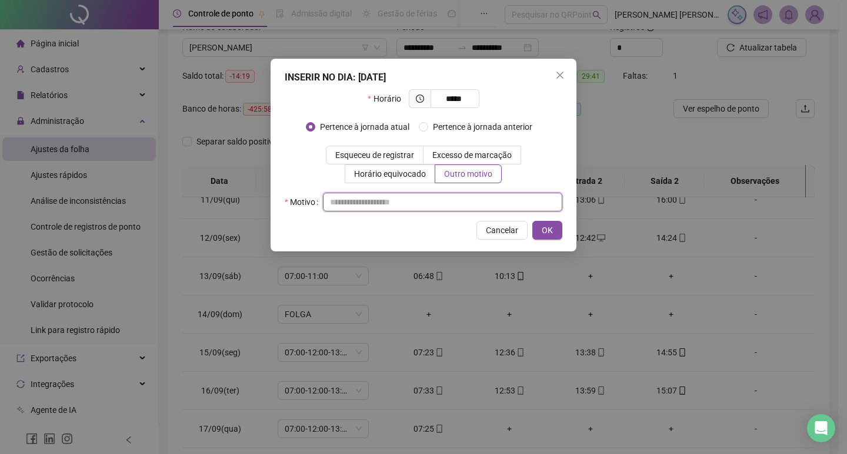
click at [461, 201] on input "text" at bounding box center [442, 202] width 239 height 19
type input "*"
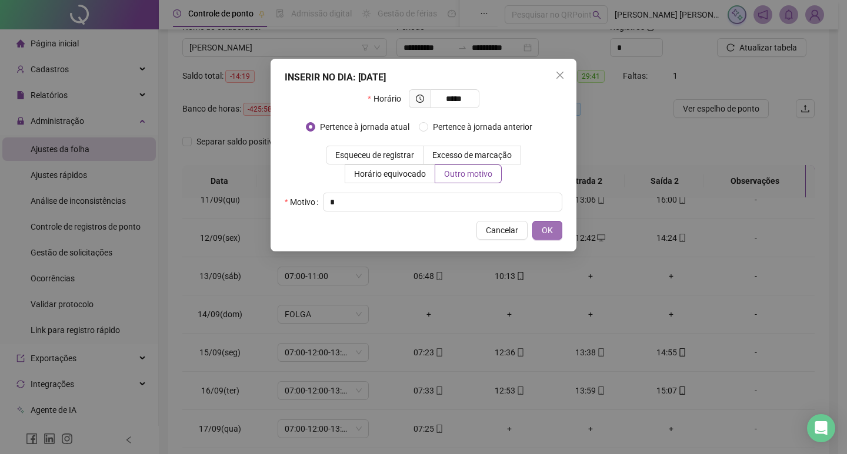
click at [541, 229] on button "OK" at bounding box center [547, 230] width 30 height 19
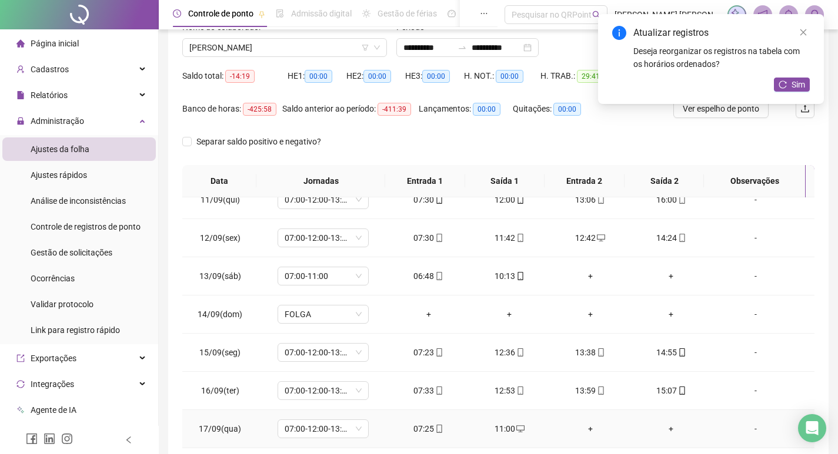
click at [583, 419] on td "+" at bounding box center [590, 429] width 81 height 38
click at [580, 429] on div "+" at bounding box center [590, 429] width 62 height 13
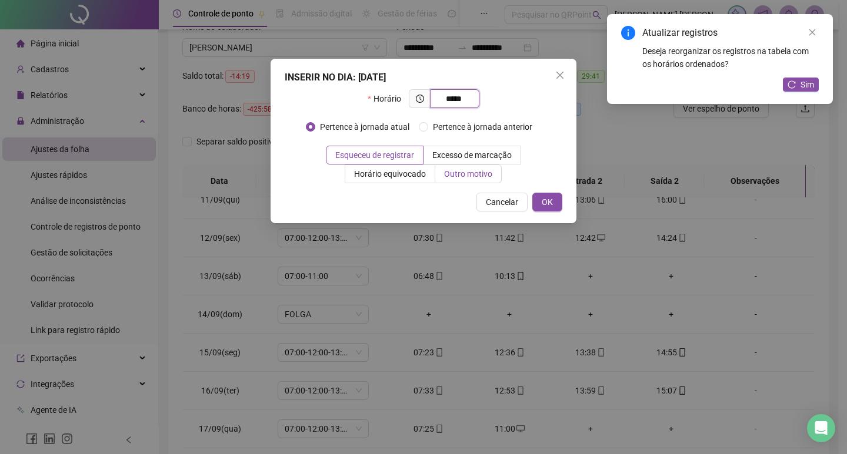
type input "*****"
click at [477, 169] on span "Outro motivo" at bounding box center [468, 173] width 48 height 9
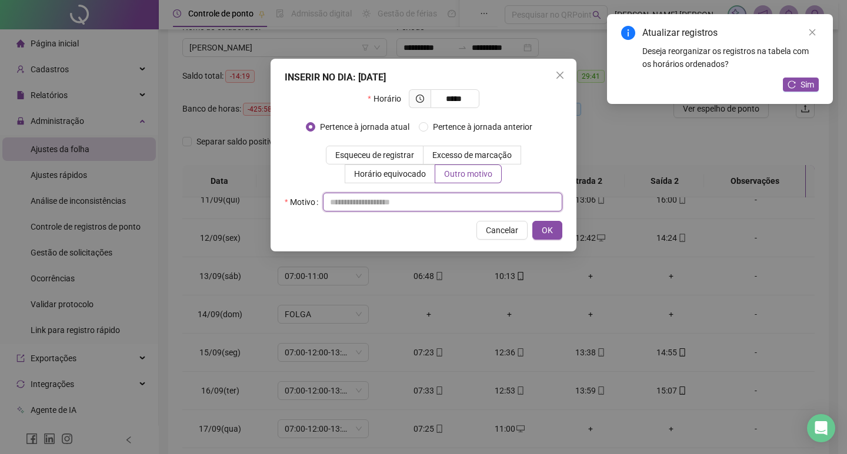
click at [470, 200] on input "text" at bounding box center [442, 202] width 239 height 19
type input "*"
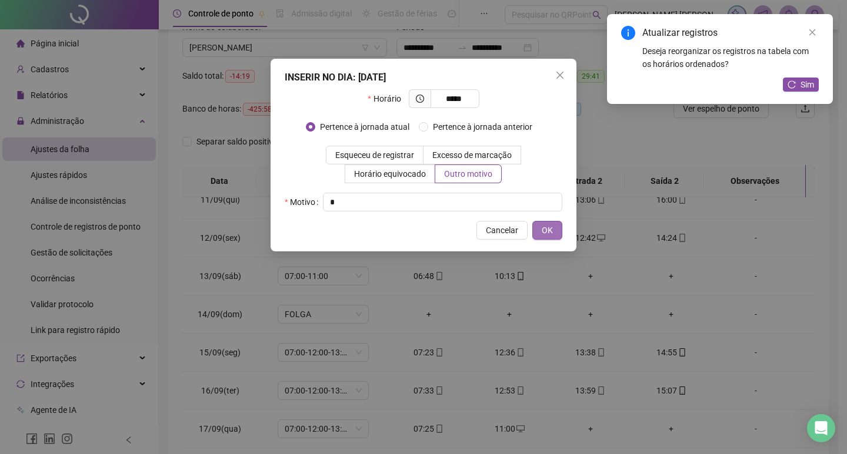
click at [535, 239] on button "OK" at bounding box center [547, 230] width 30 height 19
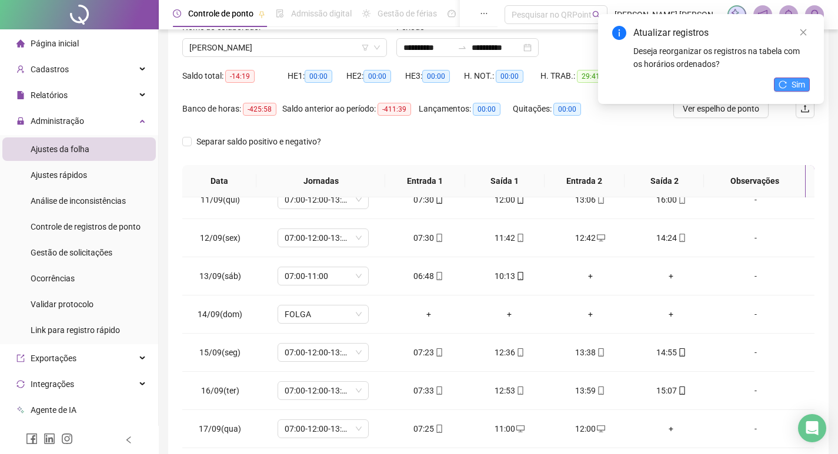
click at [787, 84] on icon "reload" at bounding box center [782, 85] width 8 height 8
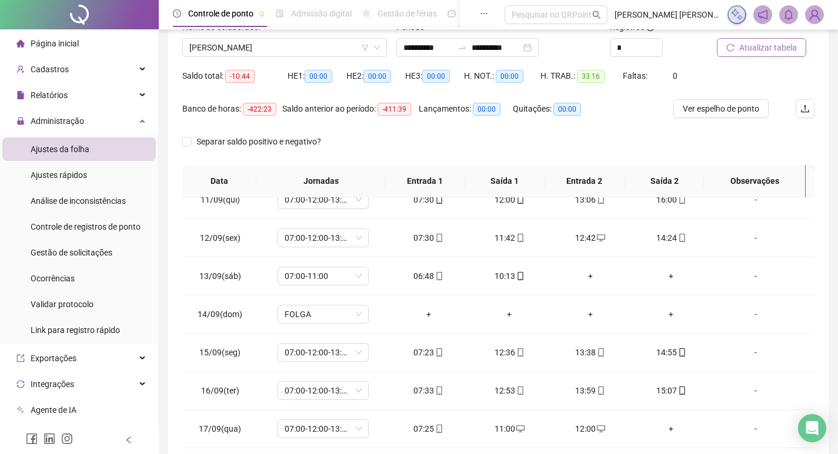
click at [743, 44] on span "Atualizar tabela" at bounding box center [768, 47] width 58 height 13
click at [735, 108] on span "Ver espelho de ponto" at bounding box center [721, 108] width 76 height 13
click at [745, 51] on span "Atualizar tabela" at bounding box center [768, 47] width 58 height 13
click at [292, 51] on span "[PERSON_NAME]" at bounding box center [284, 48] width 190 height 18
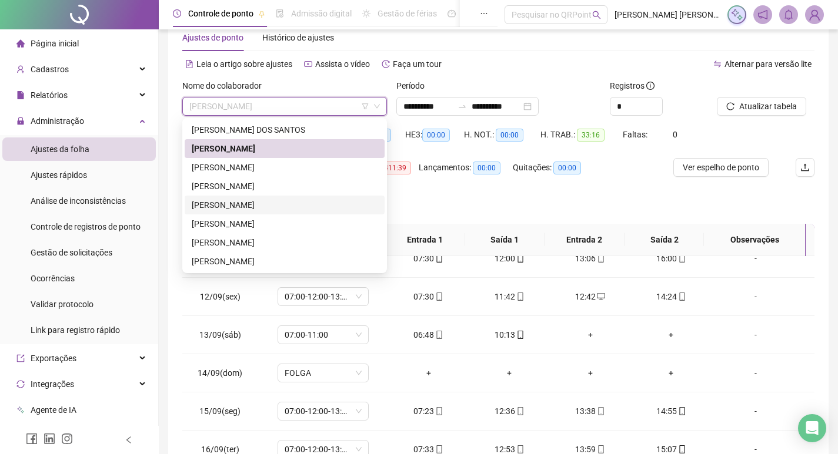
scroll to position [59, 0]
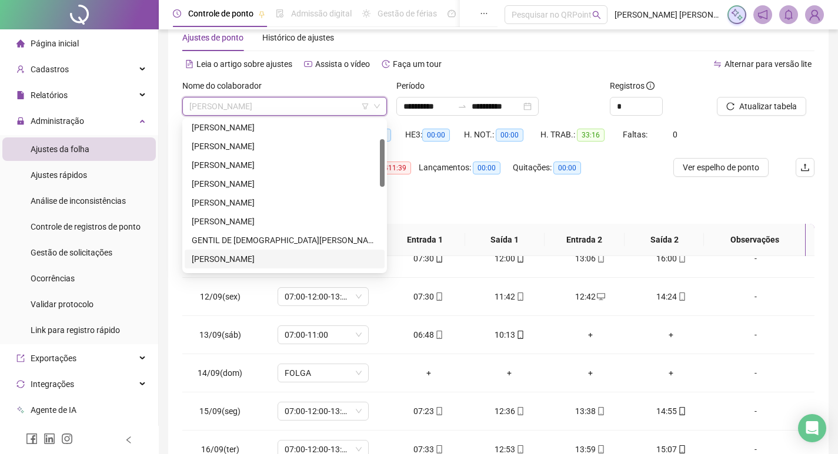
drag, startPoint x: 270, startPoint y: 258, endPoint x: 521, endPoint y: 169, distance: 266.3
click at [272, 256] on div "[PERSON_NAME]" at bounding box center [285, 259] width 186 height 13
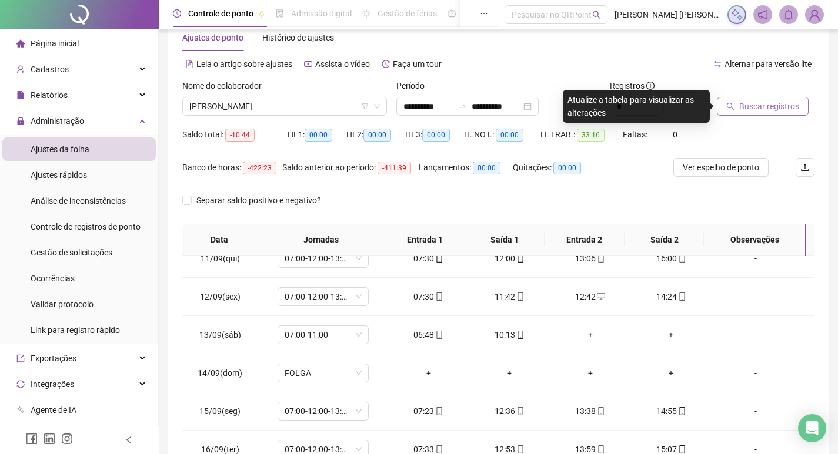
click at [756, 105] on span "Buscar registros" at bounding box center [769, 106] width 60 height 13
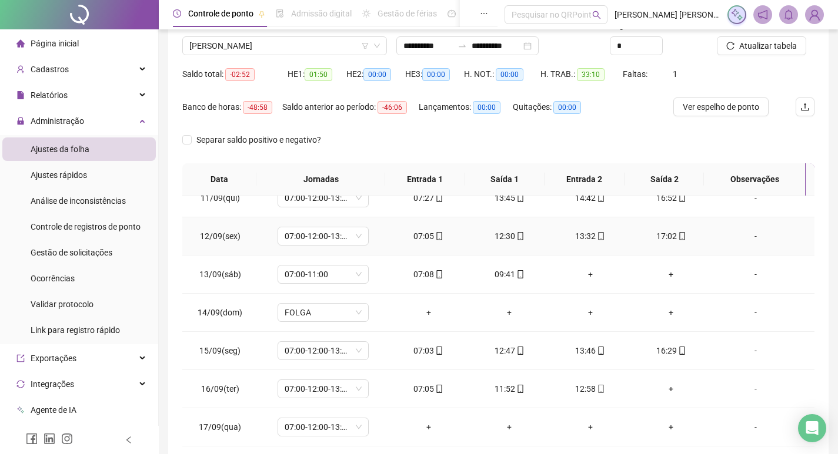
scroll to position [146, 0]
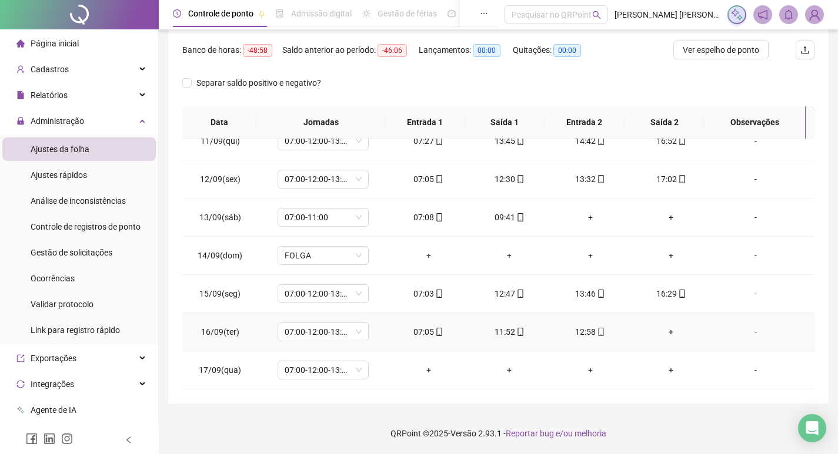
click at [435, 329] on icon "mobile" at bounding box center [439, 332] width 8 height 8
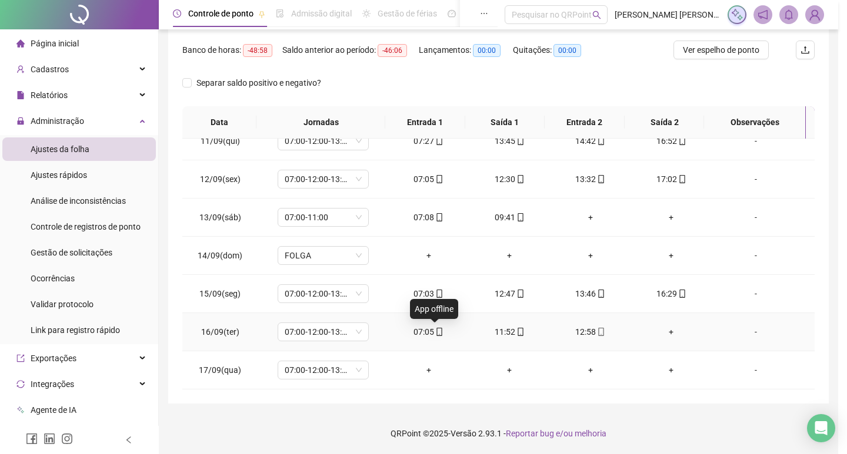
type input "**********"
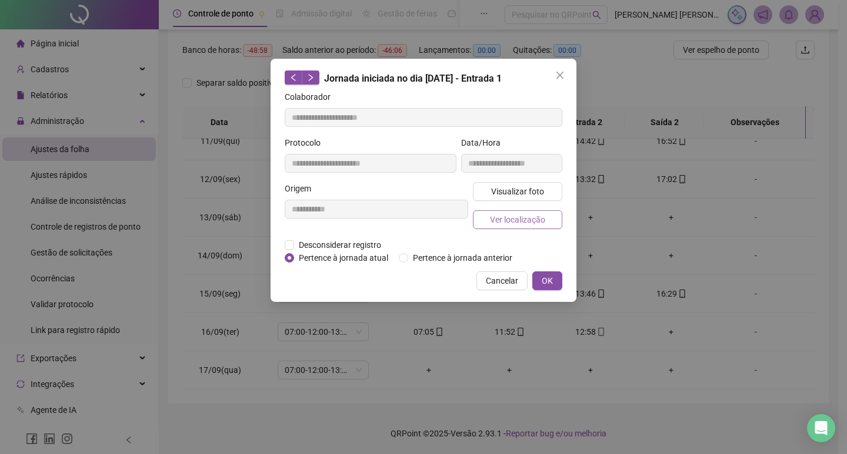
click at [514, 225] on span "Ver localização" at bounding box center [517, 219] width 55 height 13
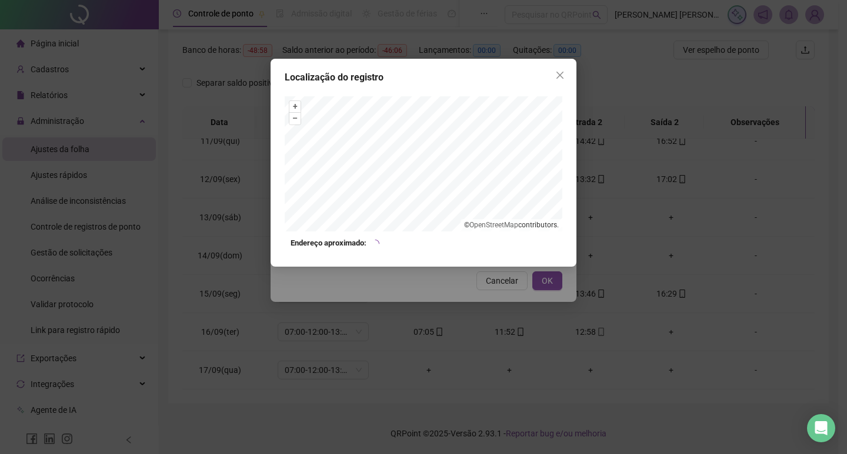
click at [454, 284] on div "Localização do registro + – ⇧ › © OpenStreetMap contributors. Endereço aproxima…" at bounding box center [423, 227] width 847 height 454
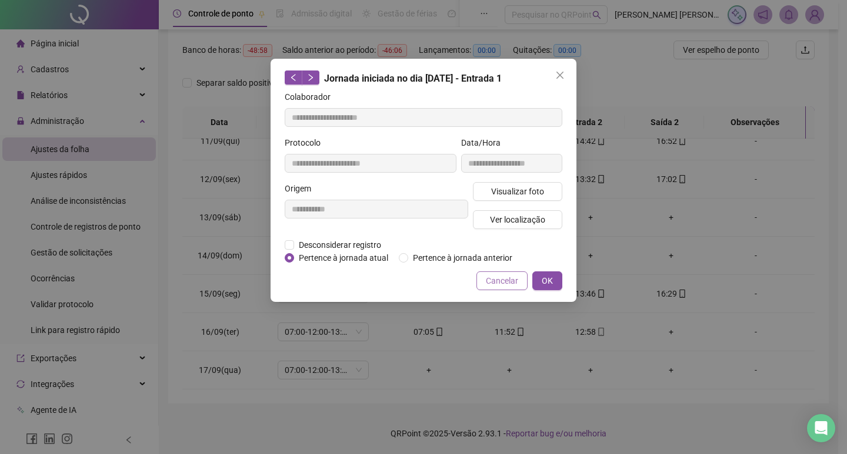
click at [489, 283] on span "Cancelar" at bounding box center [502, 281] width 32 height 13
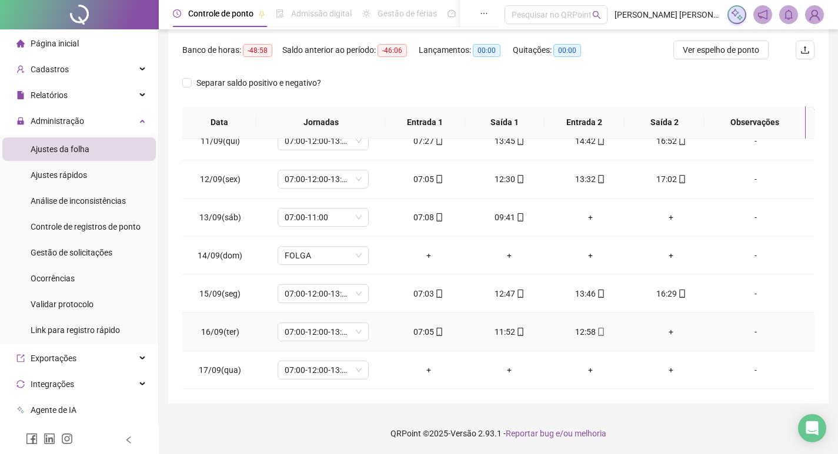
click at [500, 326] on div "11:52" at bounding box center [509, 332] width 62 height 13
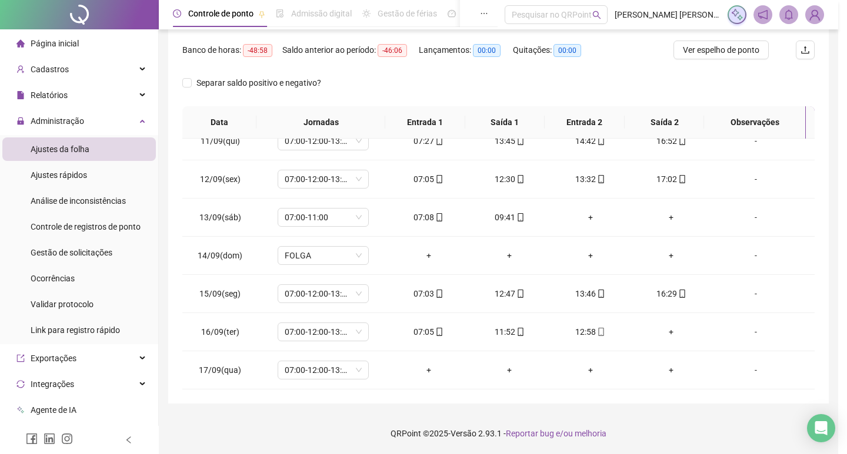
type input "**********"
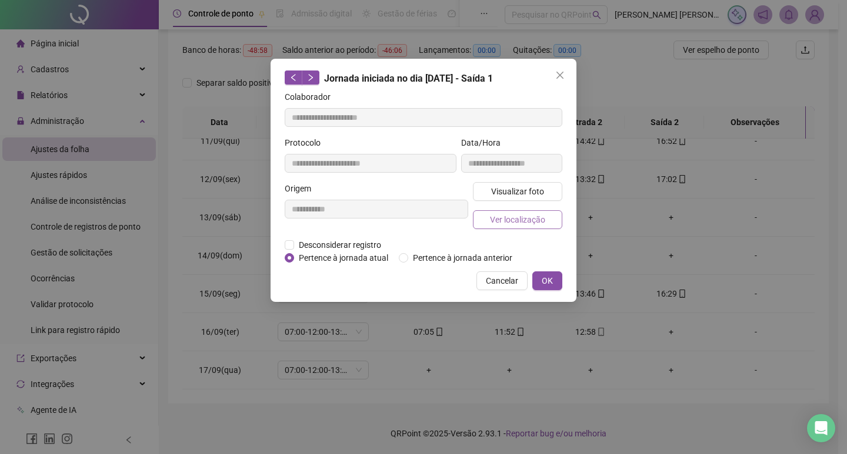
click at [494, 227] on button "Ver localização" at bounding box center [517, 219] width 89 height 19
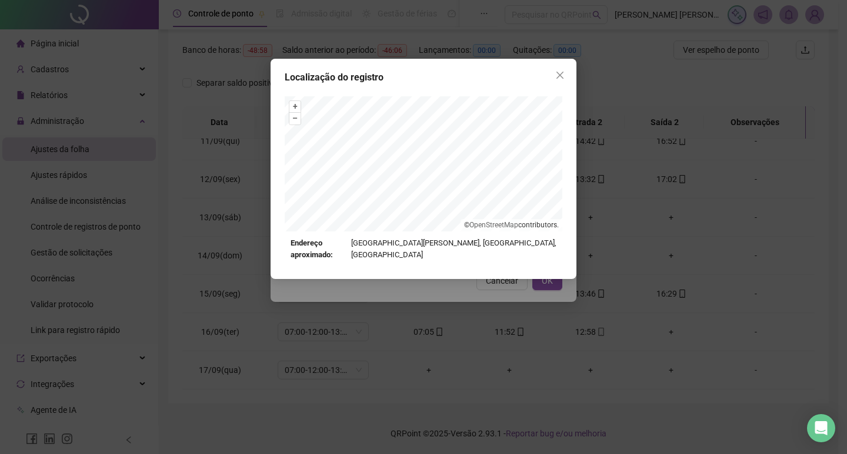
click at [477, 286] on div "Localização do registro + – ⇧ › © OpenStreetMap contributors. Endereço aproxima…" at bounding box center [423, 227] width 847 height 454
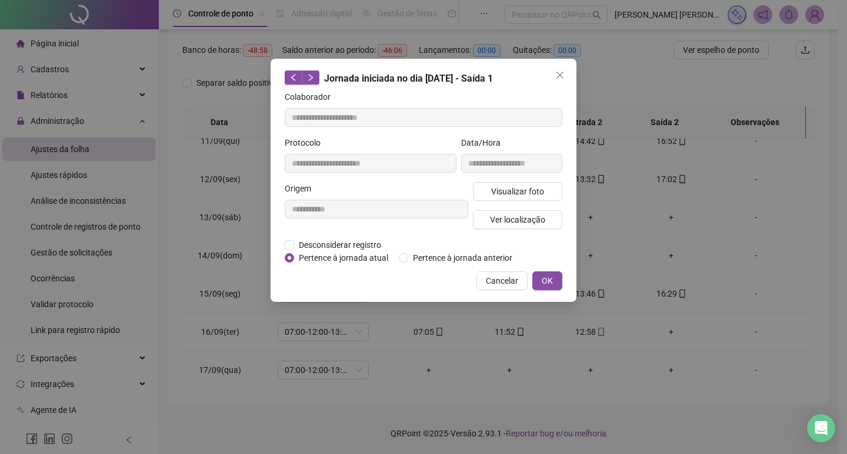
click at [511, 286] on span "Cancelar" at bounding box center [502, 281] width 32 height 13
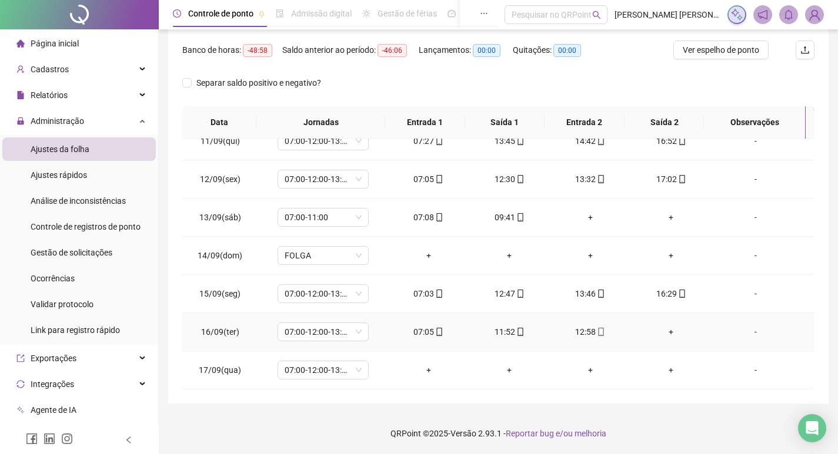
click at [596, 330] on span "mobile" at bounding box center [600, 332] width 9 height 8
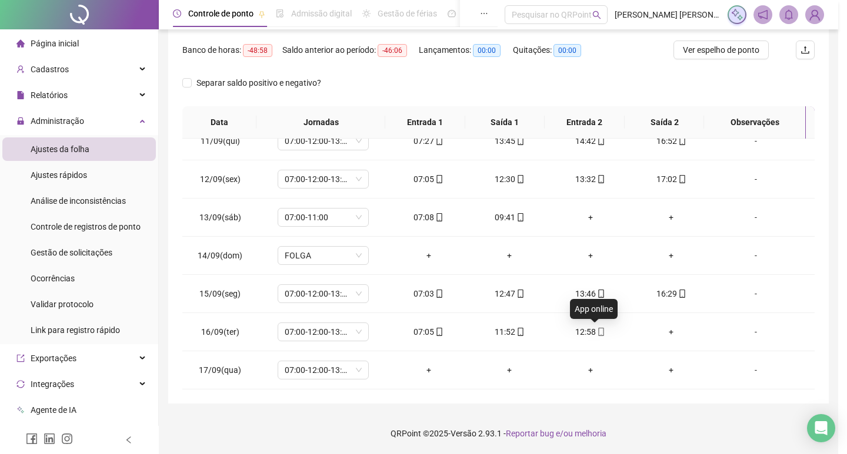
type input "**********"
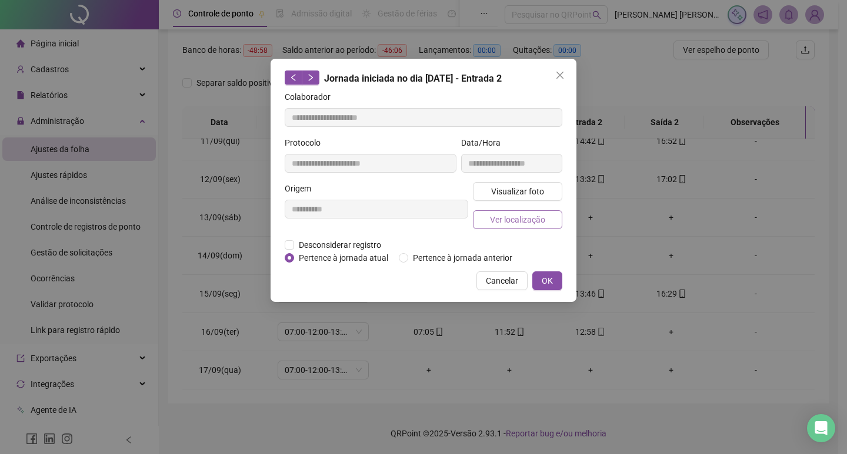
click at [491, 219] on span "Ver localização" at bounding box center [517, 219] width 55 height 13
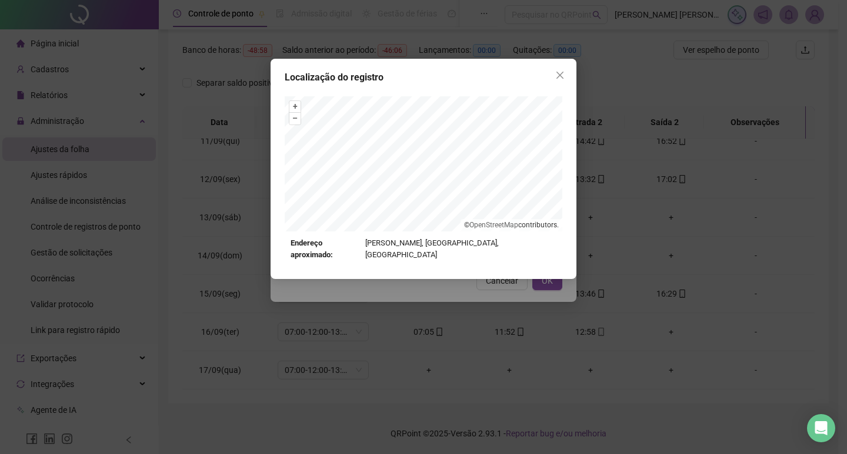
click at [454, 280] on div "Localização do registro + – ⇧ › © OpenStreetMap contributors. Endereço aproxima…" at bounding box center [423, 227] width 847 height 454
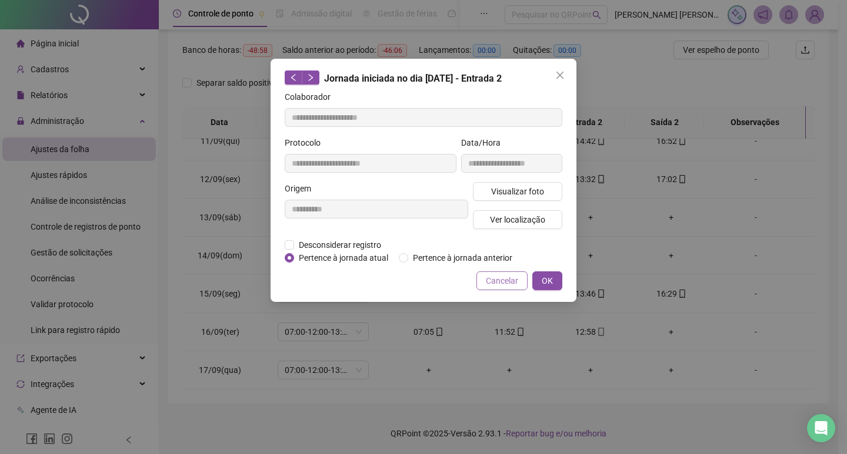
click at [485, 279] on button "Cancelar" at bounding box center [501, 281] width 51 height 19
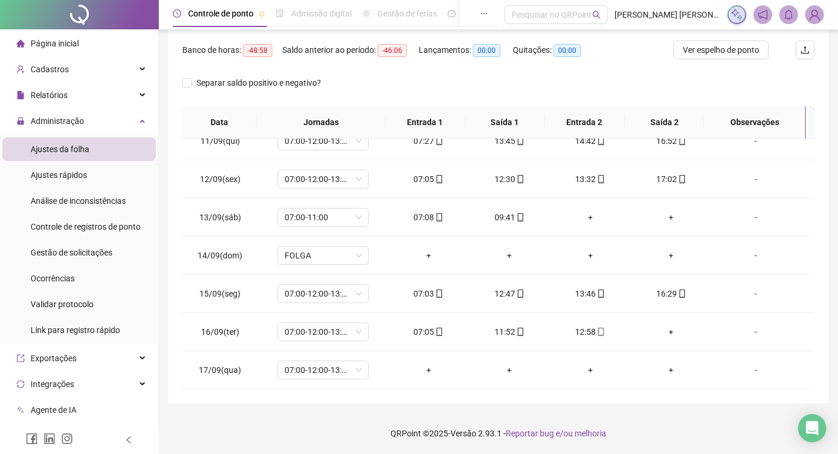
click at [95, 40] on li "Página inicial" at bounding box center [78, 44] width 153 height 24
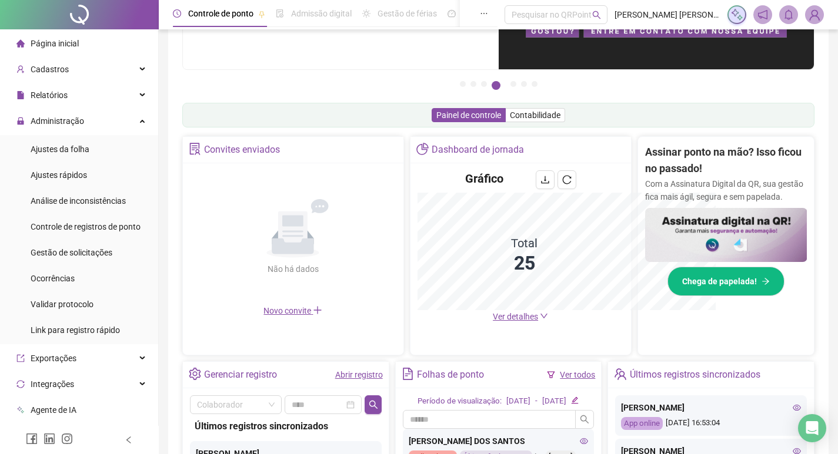
scroll to position [146, 0]
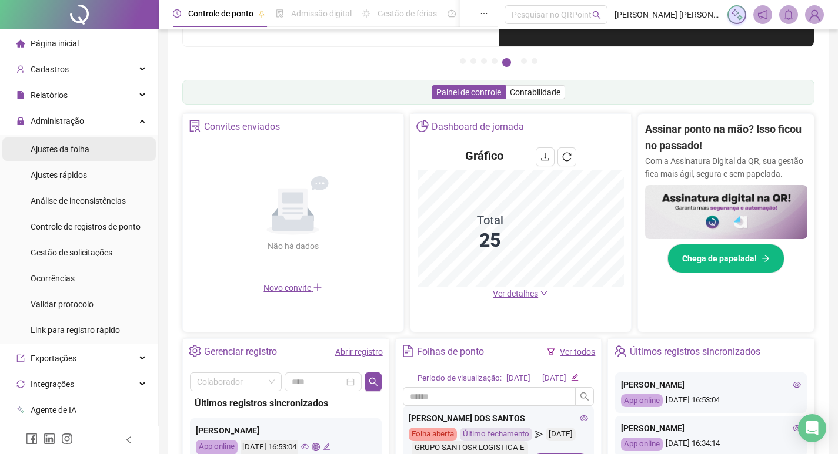
click at [56, 158] on div "Ajustes da folha" at bounding box center [60, 150] width 59 height 24
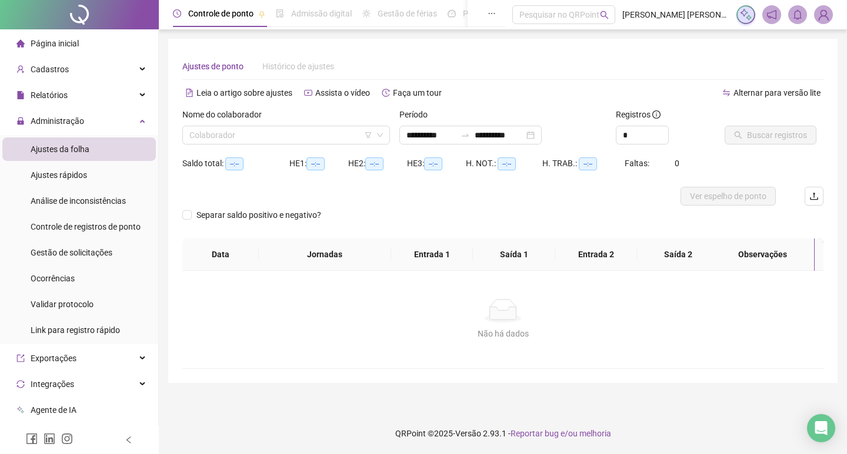
type input "**********"
click at [274, 121] on div "Nome do colaborador" at bounding box center [286, 117] width 208 height 18
click at [278, 129] on input "search" at bounding box center [280, 135] width 183 height 18
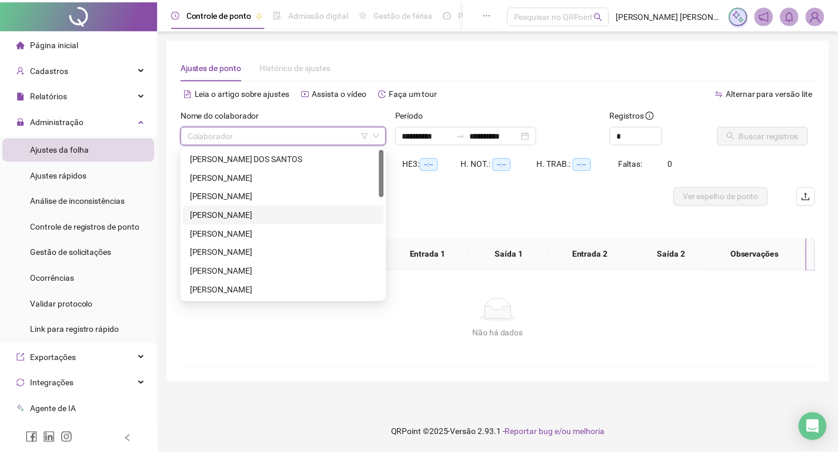
scroll to position [59, 0]
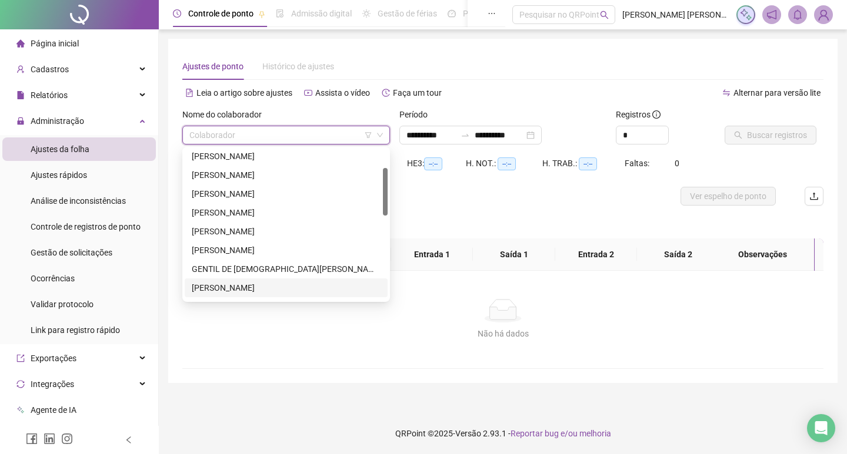
click at [281, 293] on div "[PERSON_NAME]" at bounding box center [286, 288] width 189 height 13
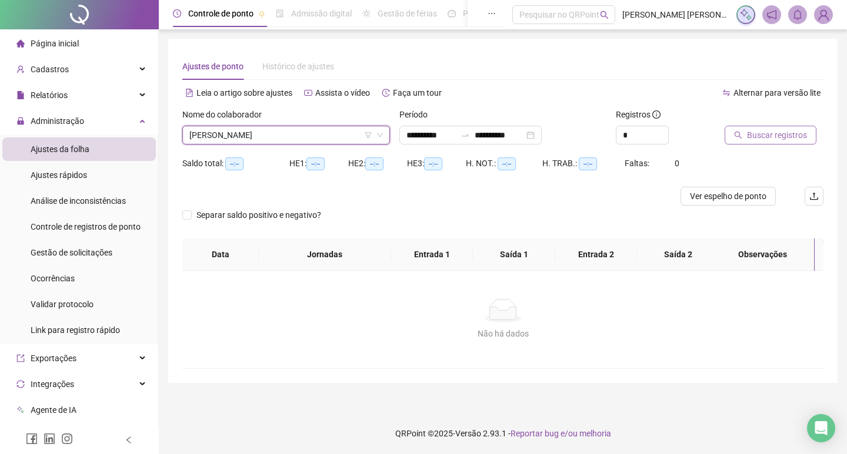
click at [758, 133] on span "Buscar registros" at bounding box center [777, 135] width 60 height 13
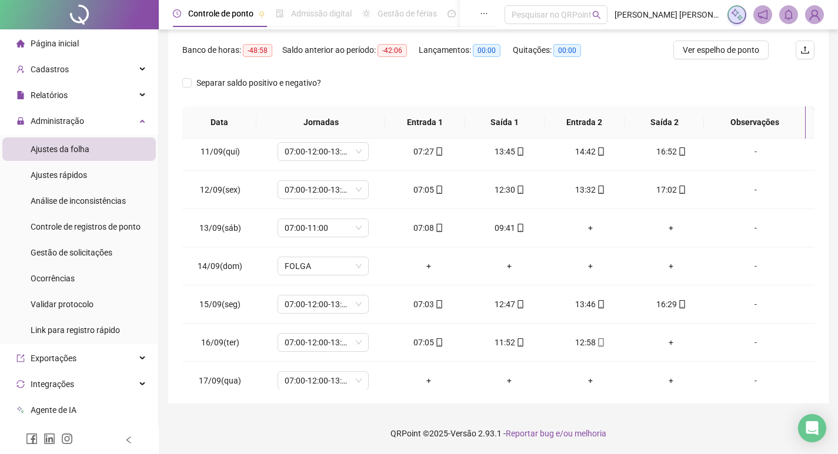
scroll to position [399, 0]
